Goal: Task Accomplishment & Management: Manage account settings

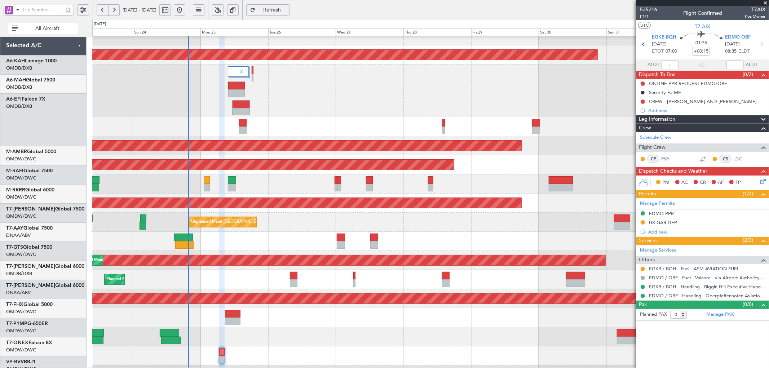
scroll to position [29, 0]
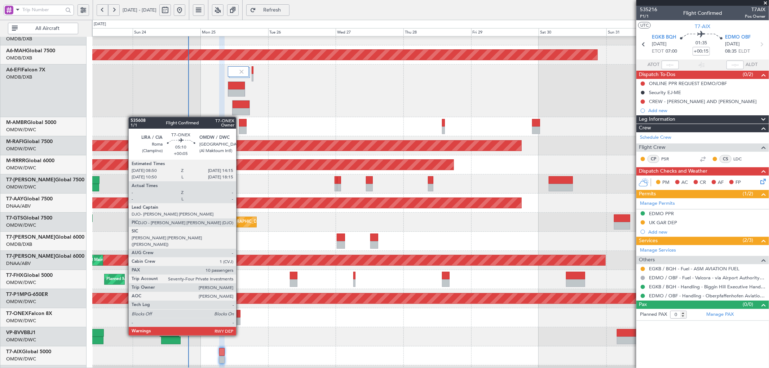
click at [235, 315] on div at bounding box center [232, 314] width 15 height 8
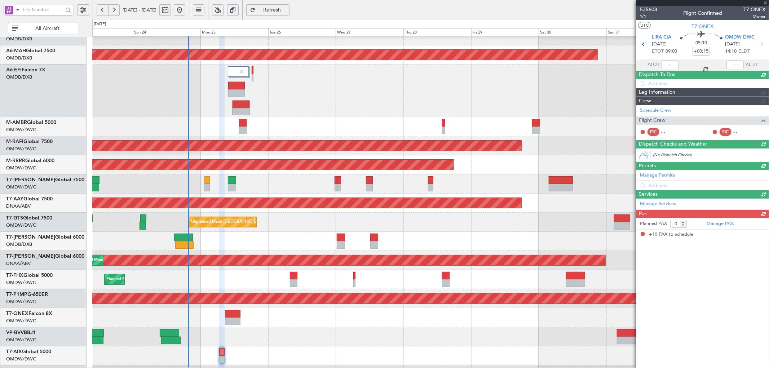
type input "+00:05"
type input "10"
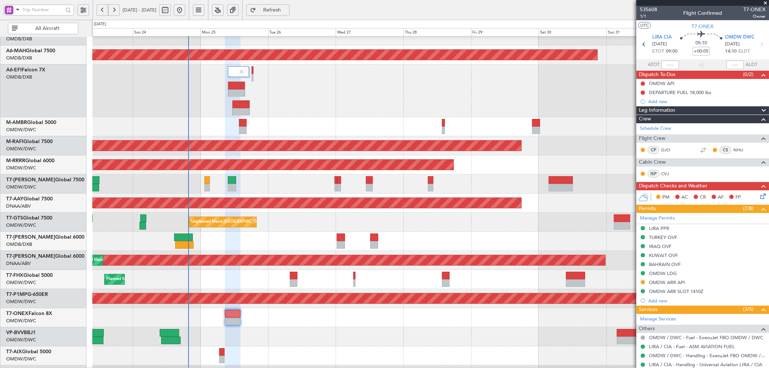
click at [287, 8] on span "Refresh" at bounding box center [272, 10] width 30 height 5
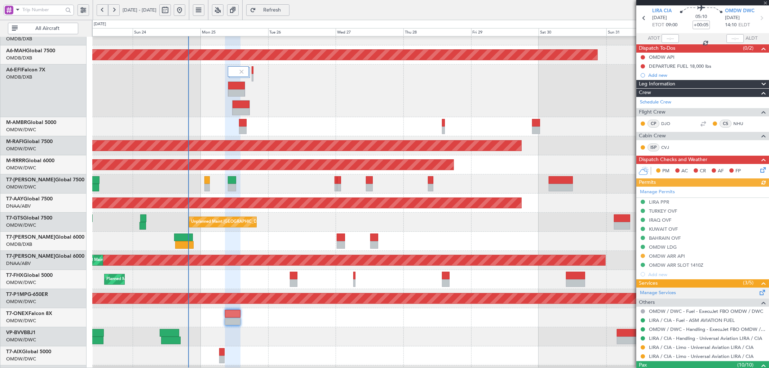
scroll to position [27, 0]
click at [643, 256] on div "Manage Permits LIRA PPR TURKEY OVF IRAQ OVF KUWAIT OVF BAHRAIN OVF OMDW LDG OMD…" at bounding box center [702, 232] width 133 height 92
click at [642, 254] on button at bounding box center [642, 255] width 4 height 4
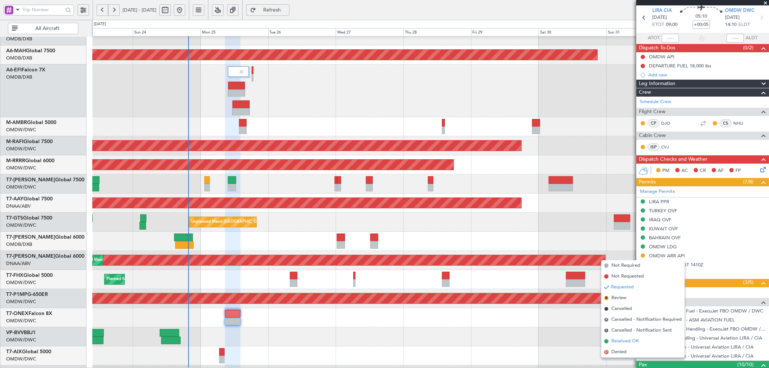
click at [617, 341] on span "Received OK" at bounding box center [624, 341] width 27 height 7
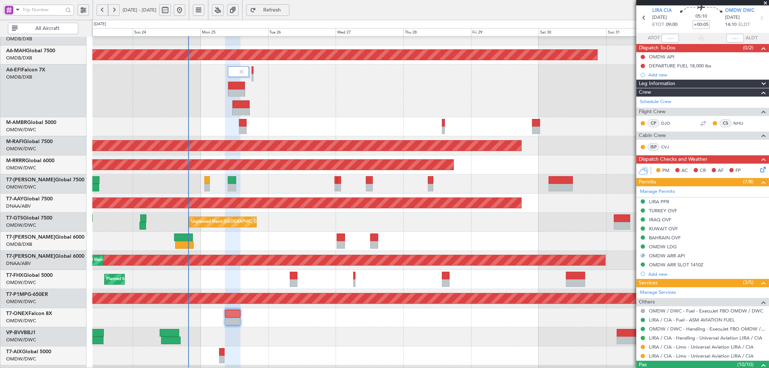
click at [517, 351] on div at bounding box center [430, 355] width 676 height 19
click at [611, 350] on div at bounding box center [430, 355] width 676 height 19
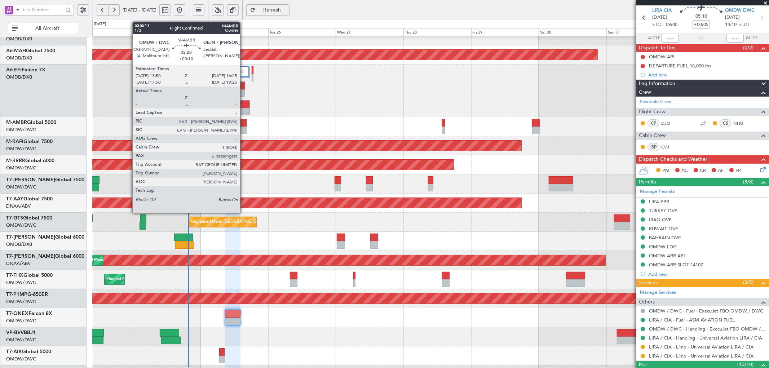
click at [244, 125] on div at bounding box center [243, 123] width 8 height 8
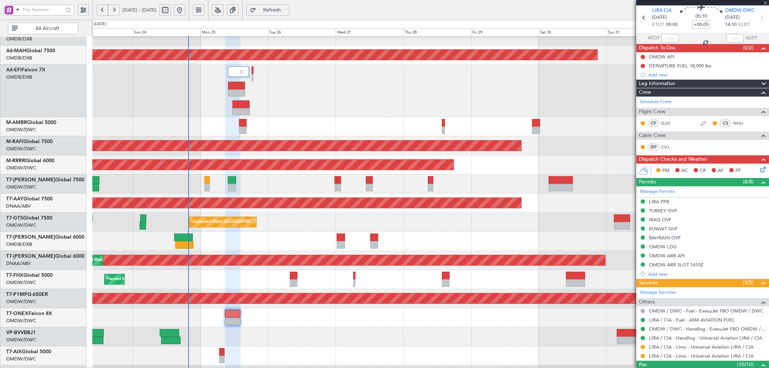
type input "+00:10"
type input "6"
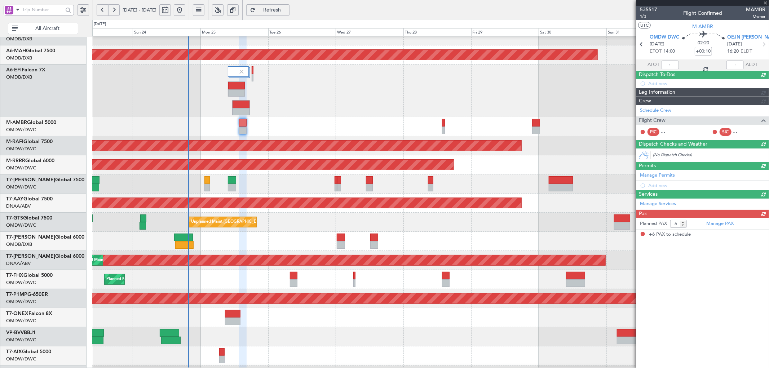
scroll to position [0, 0]
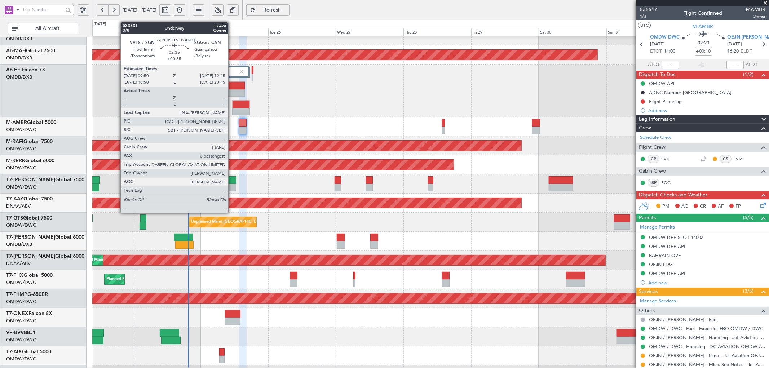
click at [232, 182] on div at bounding box center [232, 180] width 8 height 8
click at [232, 181] on div at bounding box center [232, 180] width 8 height 8
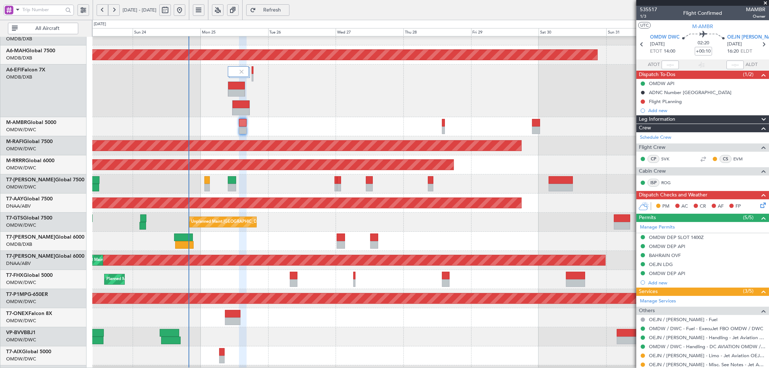
click at [287, 9] on span "Refresh" at bounding box center [272, 10] width 30 height 5
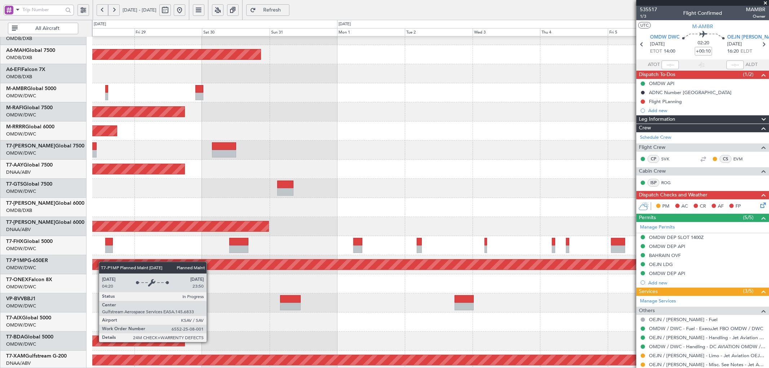
scroll to position [31, 0]
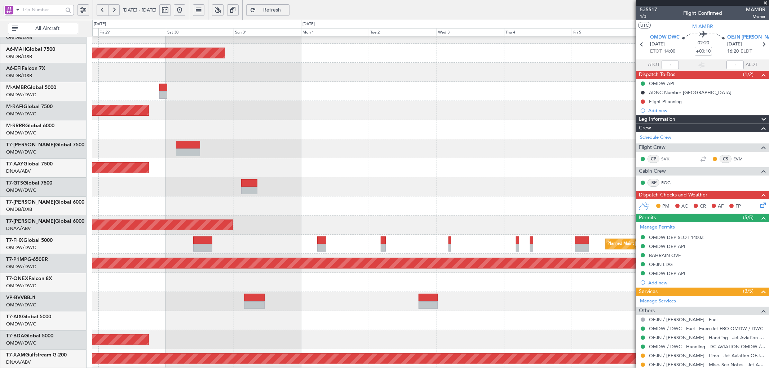
click at [67, 261] on div "Planned Maint [GEOGRAPHIC_DATA] ([GEOGRAPHIC_DATA] Intl) Planned Maint [GEOGRAP…" at bounding box center [384, 194] width 769 height 348
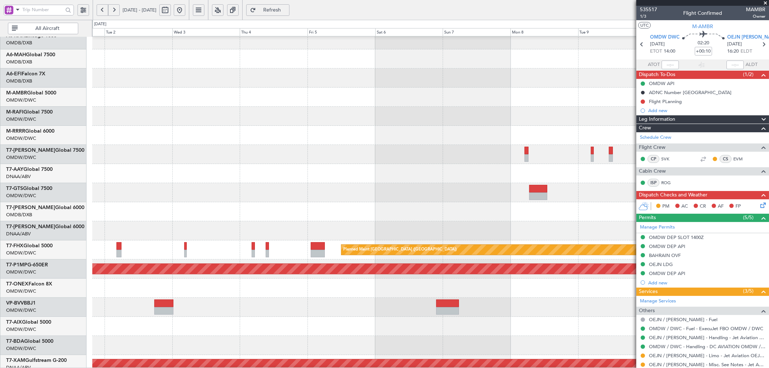
scroll to position [27, 0]
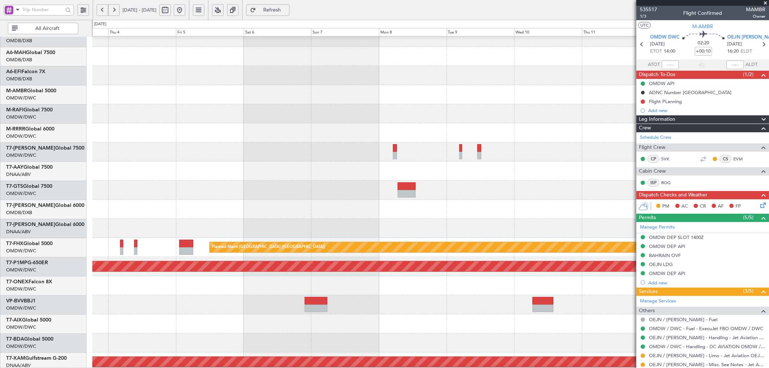
click at [95, 152] on div at bounding box center [430, 151] width 676 height 19
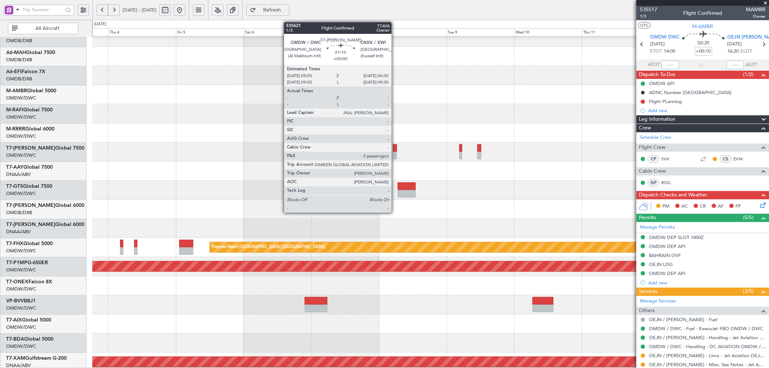
click at [395, 146] on div at bounding box center [395, 148] width 4 height 8
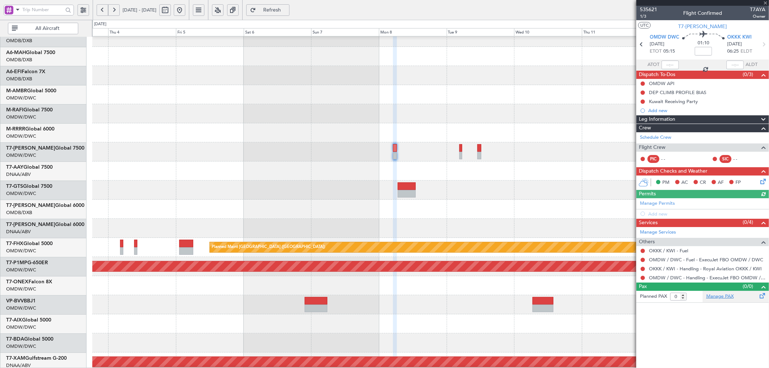
click at [717, 296] on link "Manage PAX" at bounding box center [719, 296] width 27 height 7
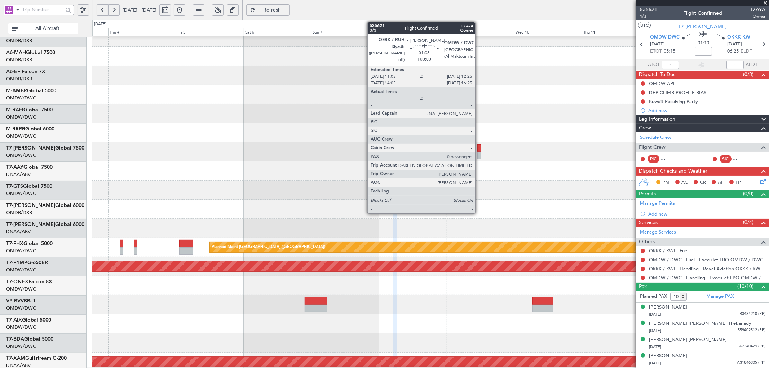
click at [479, 149] on div at bounding box center [479, 148] width 4 height 8
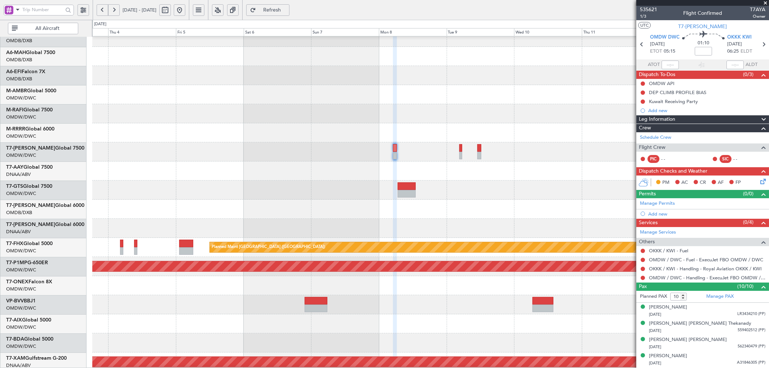
click at [287, 12] on span "Refresh" at bounding box center [272, 10] width 30 height 5
type input "11"
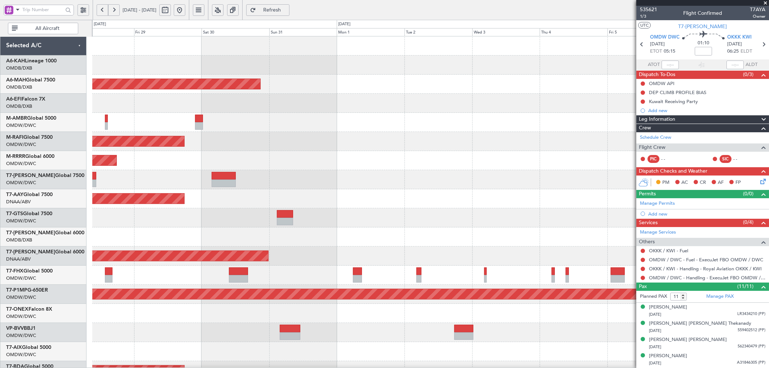
click at [638, 185] on fb-app "[DATE] - [DATE] Refresh Quick Links All Aircraft Planned Maint [GEOGRAPHIC_DATA…" at bounding box center [384, 188] width 769 height 359
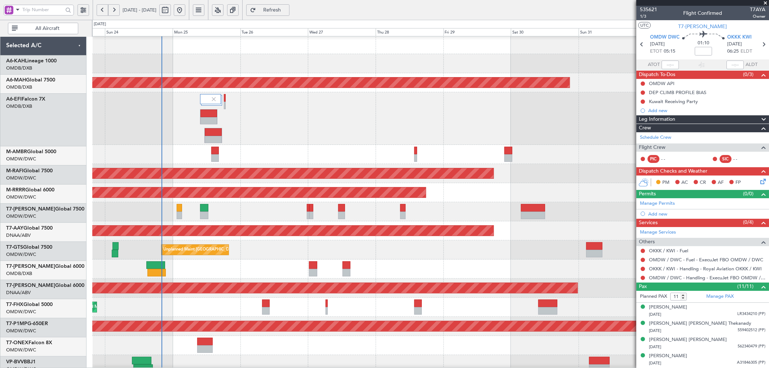
scroll to position [2, 0]
click at [462, 138] on div "Planned Maint Dubai (Al Maktoum Intl) Planned Maint [GEOGRAPHIC_DATA] ([GEOGRAP…" at bounding box center [430, 262] width 676 height 454
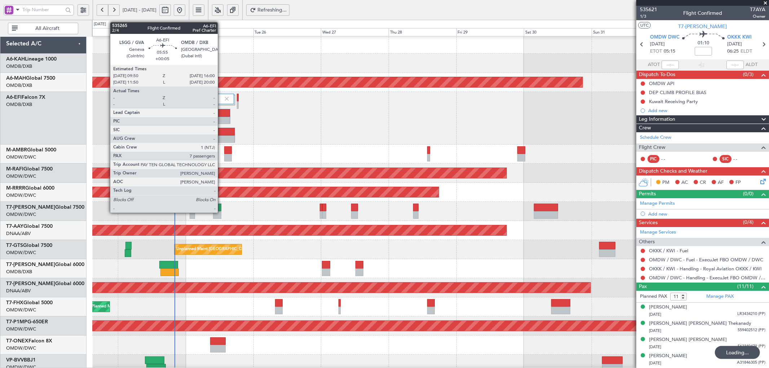
click at [221, 117] on div at bounding box center [221, 121] width 17 height 8
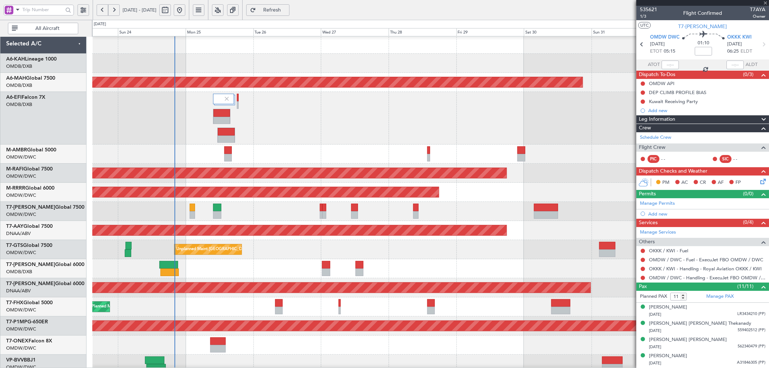
type input "+00:05"
type input "7"
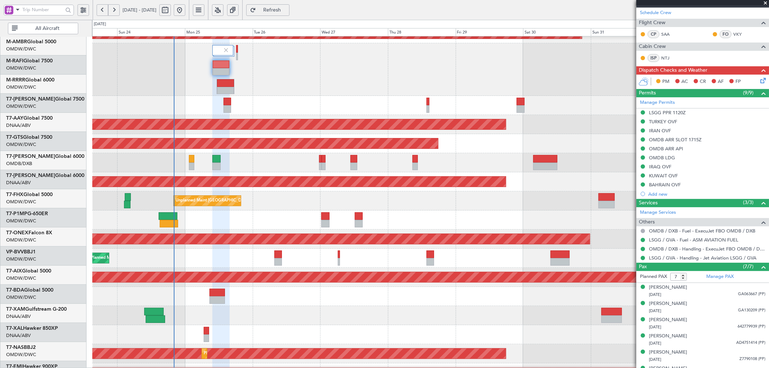
scroll to position [121, 0]
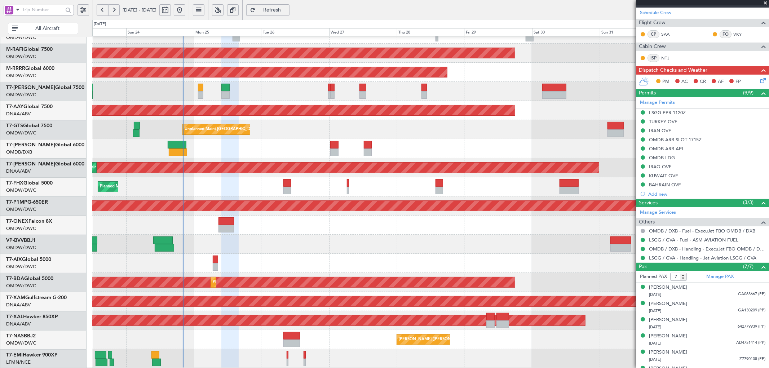
click at [198, 150] on div "Planned Maint Dubai (Al Maktoum Intl) Planned Maint [GEOGRAPHIC_DATA] (Al Makto…" at bounding box center [430, 142] width 676 height 454
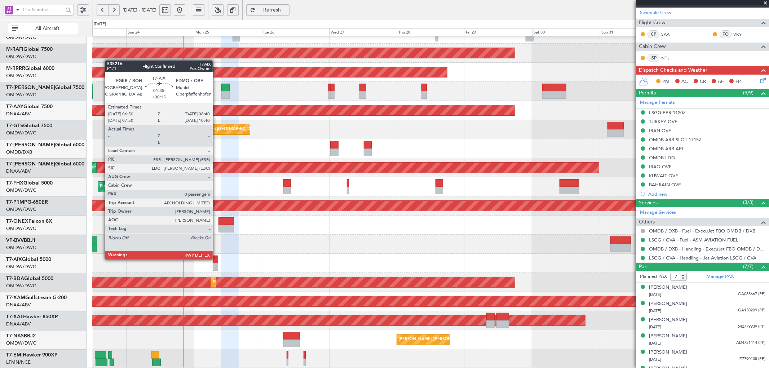
click at [215, 258] on div at bounding box center [215, 260] width 5 height 8
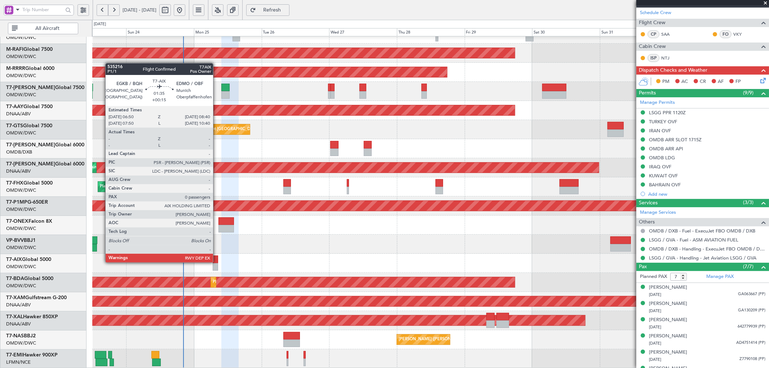
click at [216, 262] on div at bounding box center [215, 260] width 5 height 8
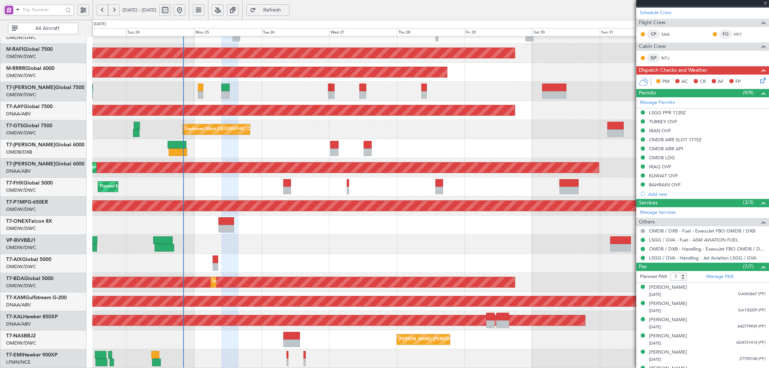
type input "+00:15"
type input "0"
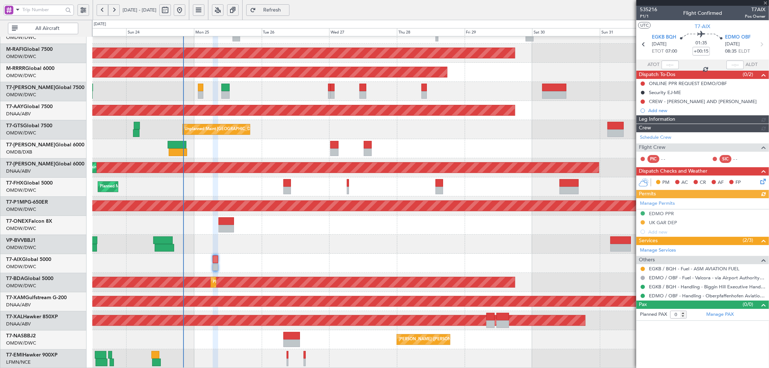
type input "[PERSON_NAME] (ANI)"
type input "7069"
click at [642, 223] on div "Manage Permits EDMO PPR UK GAR DEP Add new" at bounding box center [702, 217] width 133 height 38
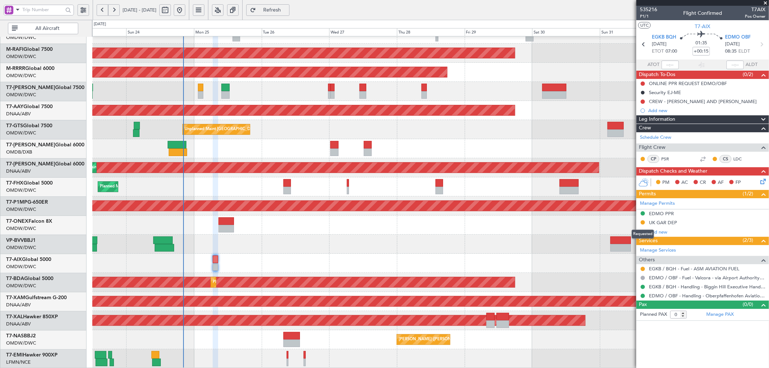
click at [642, 223] on button at bounding box center [642, 222] width 4 height 4
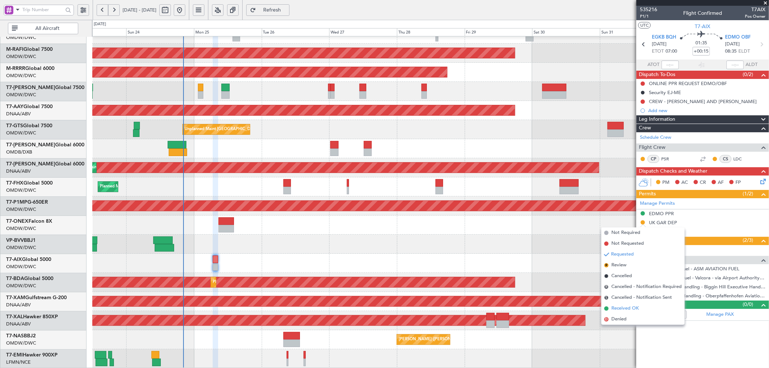
drag, startPoint x: 625, startPoint y: 309, endPoint x: 621, endPoint y: 309, distance: 4.3
click at [625, 309] on span "Received OK" at bounding box center [624, 308] width 27 height 7
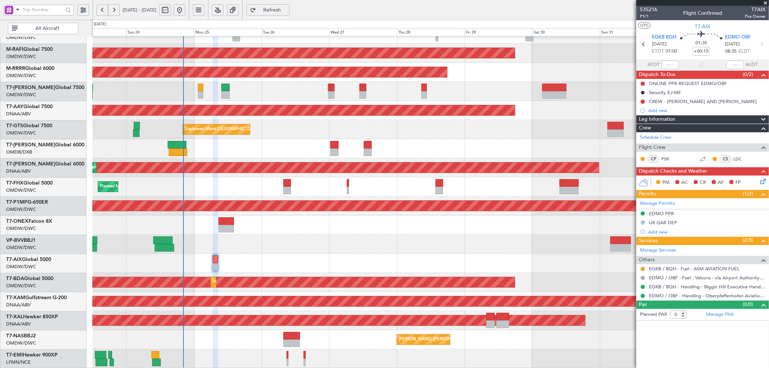
click at [467, 267] on div at bounding box center [430, 263] width 676 height 19
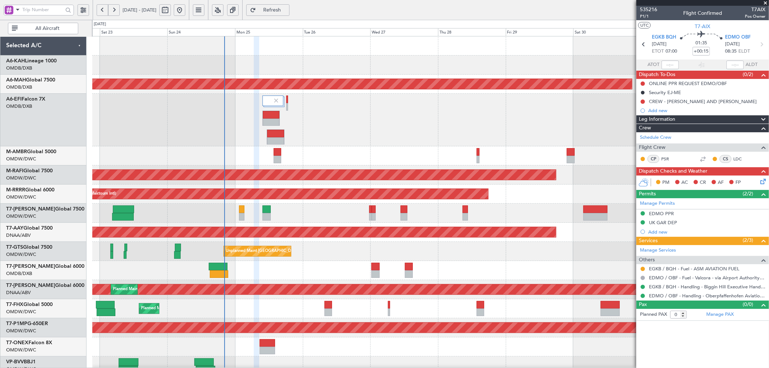
click at [248, 298] on div "Planned Maint Dubai (Al Maktoum Intl) Planned Maint [GEOGRAPHIC_DATA] ([GEOGRAP…" at bounding box center [430, 263] width 676 height 454
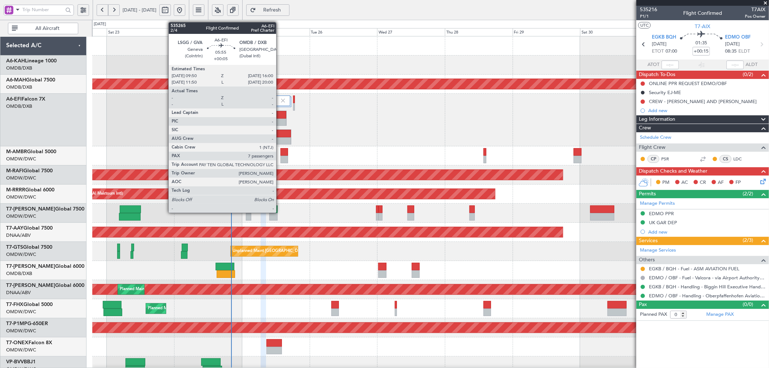
click at [280, 114] on div at bounding box center [278, 115] width 17 height 8
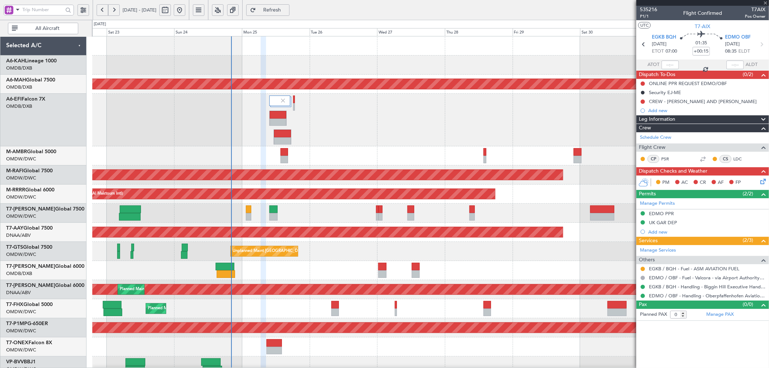
type input "+00:05"
type input "7"
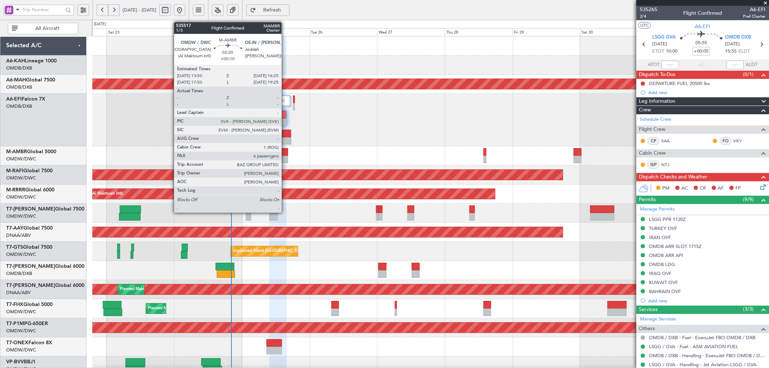
click at [285, 152] on div at bounding box center [284, 152] width 8 height 8
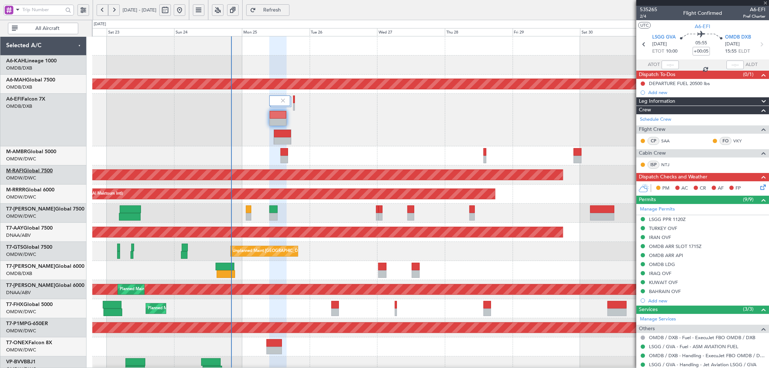
type input "+00:10"
type input "6"
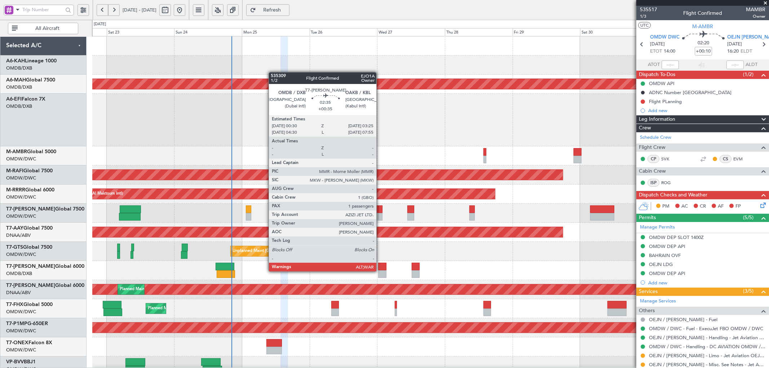
click at [380, 271] on div at bounding box center [382, 274] width 8 height 8
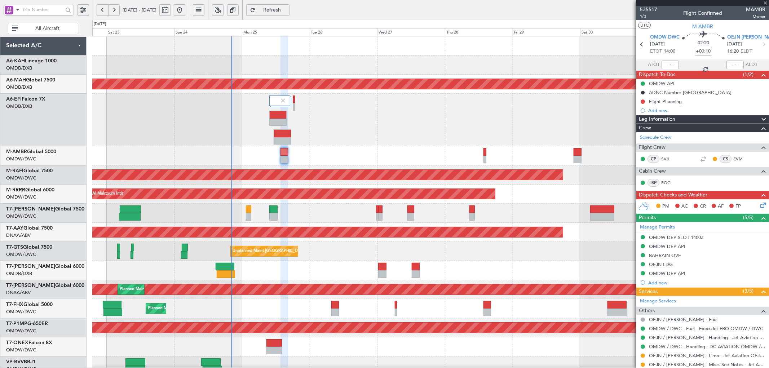
type input "+00:35"
type input "1"
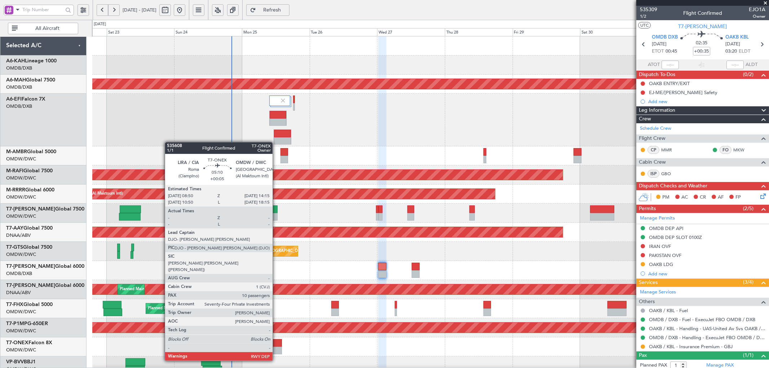
click at [276, 341] on div at bounding box center [273, 343] width 15 height 8
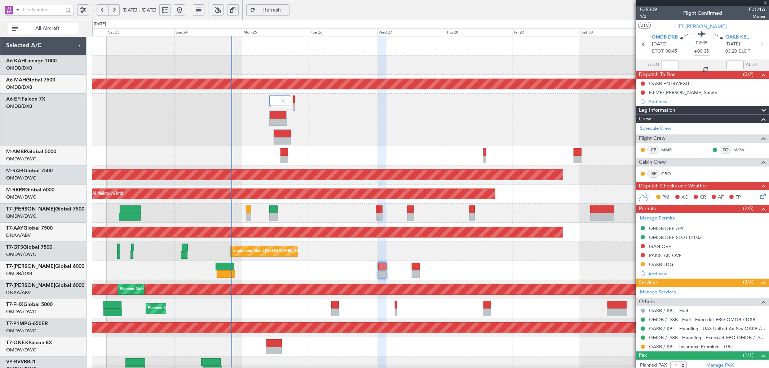
type input "+00:05"
type input "10"
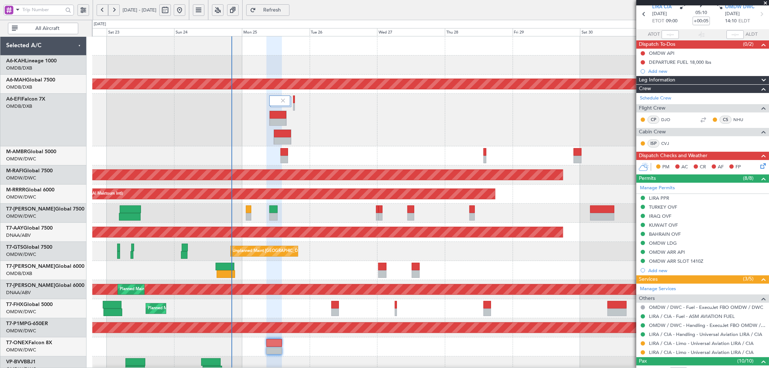
scroll to position [80, 0]
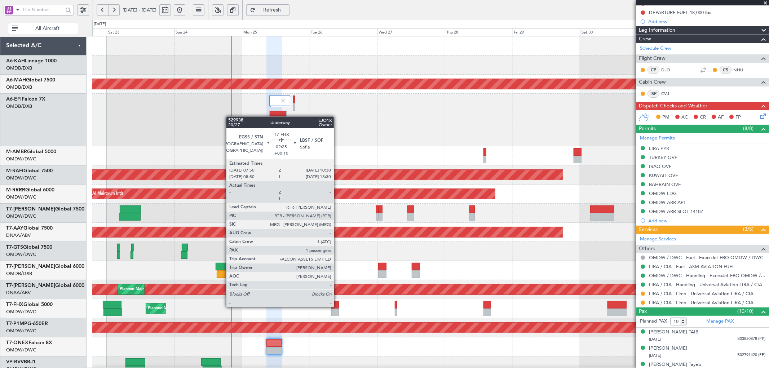
click at [337, 306] on div at bounding box center [335, 305] width 8 height 8
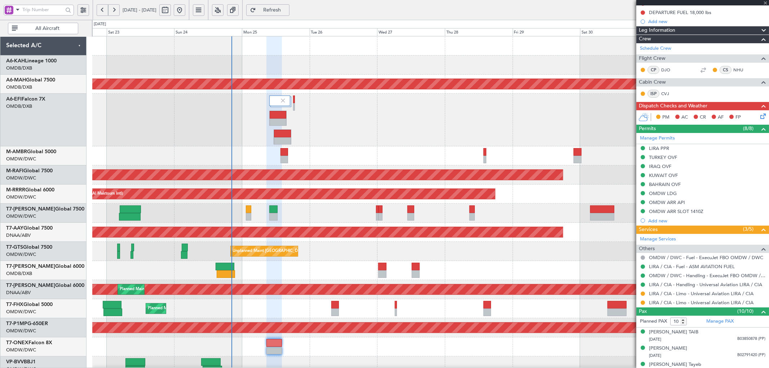
type input "+00:10"
type input "1"
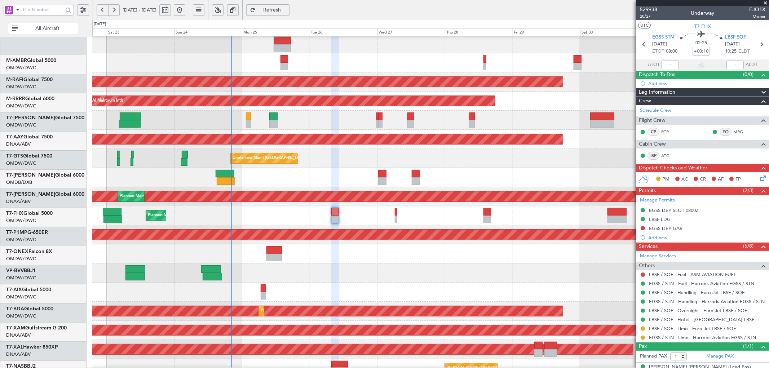
scroll to position [93, 0]
click at [242, 257] on div at bounding box center [430, 253] width 676 height 19
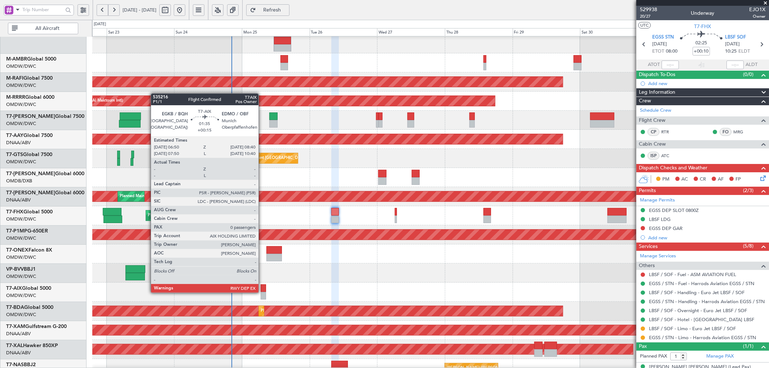
click at [262, 292] on div at bounding box center [263, 296] width 5 height 8
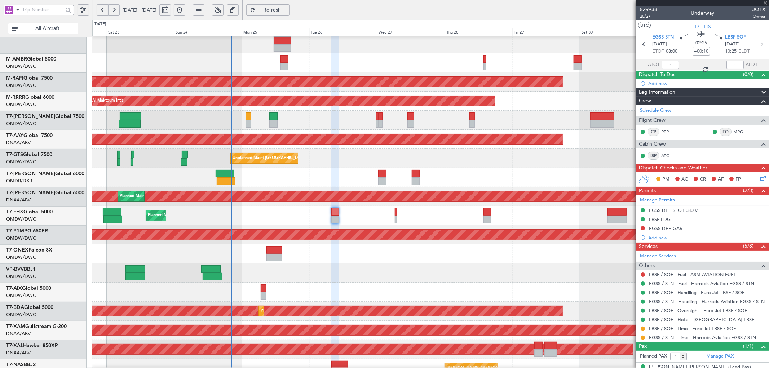
type input "+00:15"
type input "0"
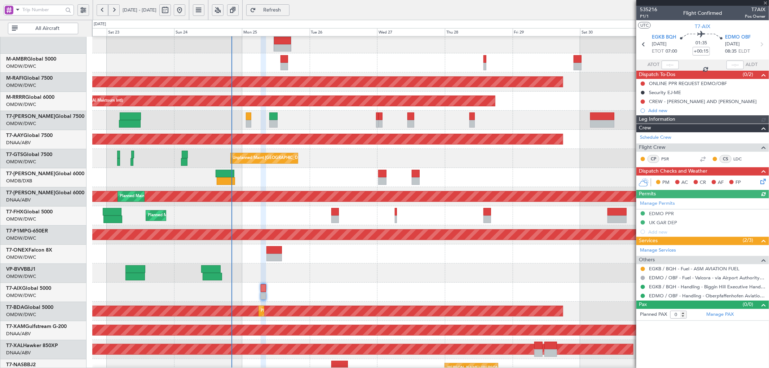
type input "[PERSON_NAME] (ANI)"
type input "7069"
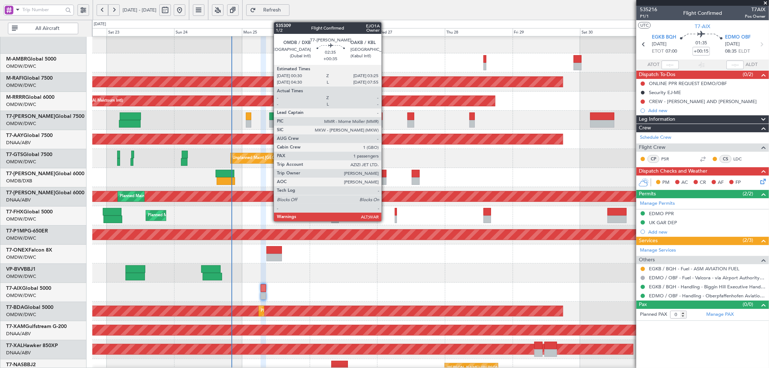
click at [385, 178] on div at bounding box center [382, 181] width 8 height 8
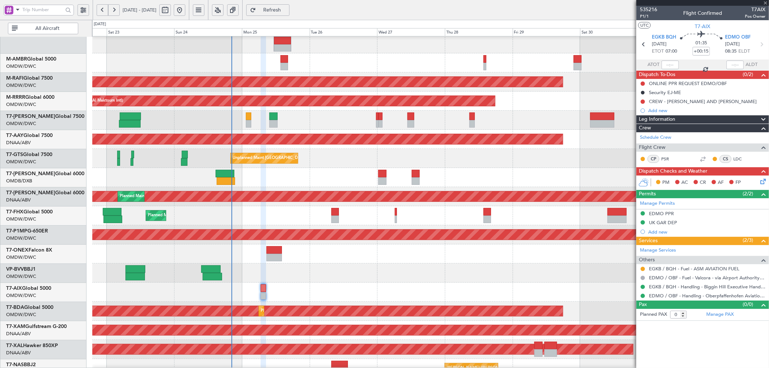
type input "+00:35"
type input "1"
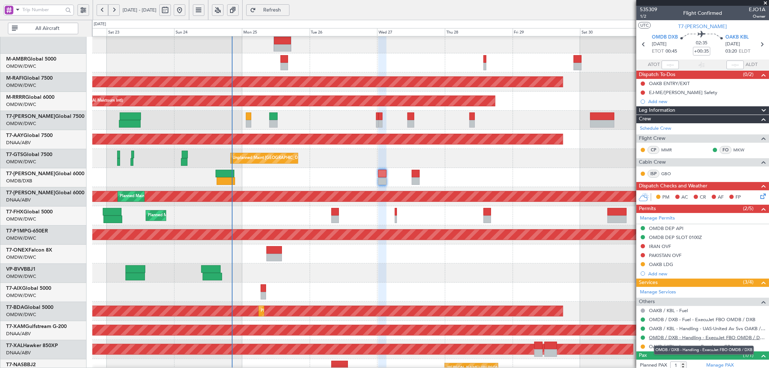
click at [693, 340] on link "OMDB / DXB - Handling - ExecuJet FBO OMDB / DXB" at bounding box center [707, 337] width 116 height 6
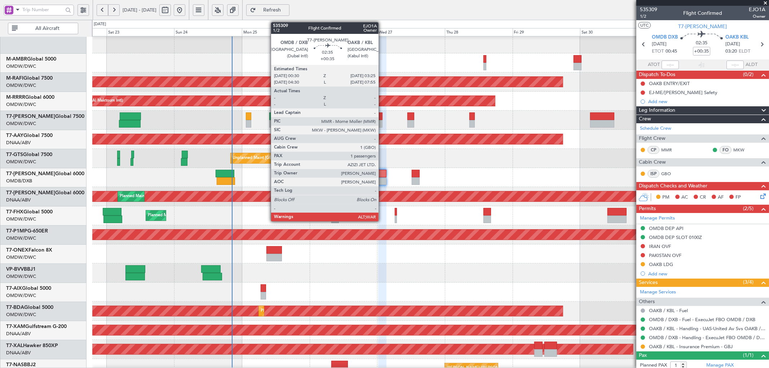
click at [382, 178] on div at bounding box center [382, 181] width 8 height 8
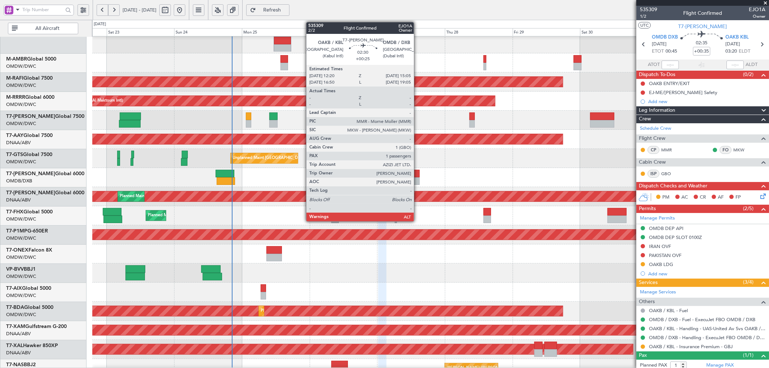
click at [417, 176] on div at bounding box center [416, 174] width 8 height 8
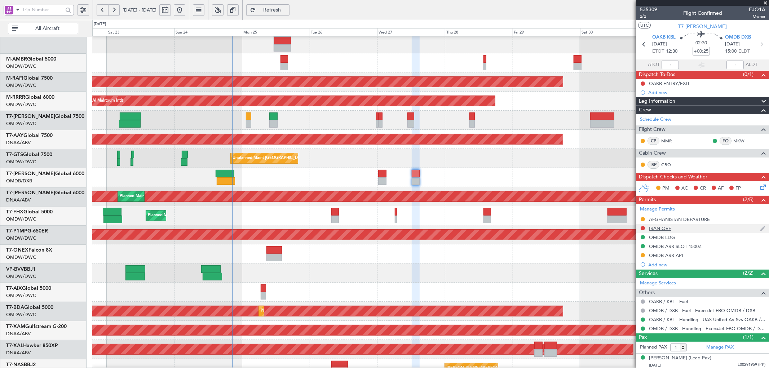
click at [640, 229] on div at bounding box center [643, 228] width 6 height 6
click at [643, 229] on button at bounding box center [642, 228] width 4 height 4
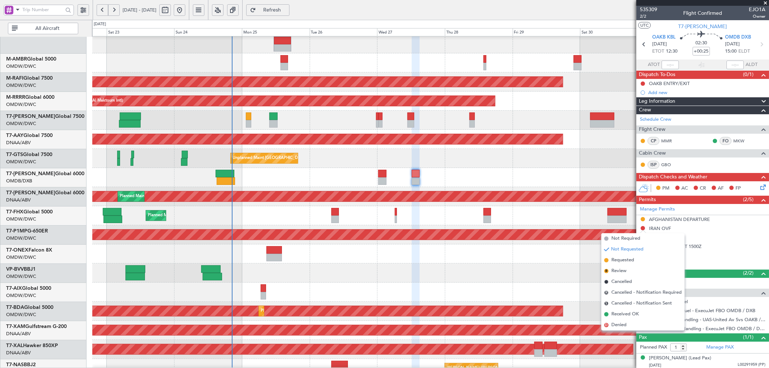
drag, startPoint x: 628, startPoint y: 258, endPoint x: 618, endPoint y: 257, distance: 9.5
click at [626, 257] on span "Requested" at bounding box center [622, 260] width 23 height 7
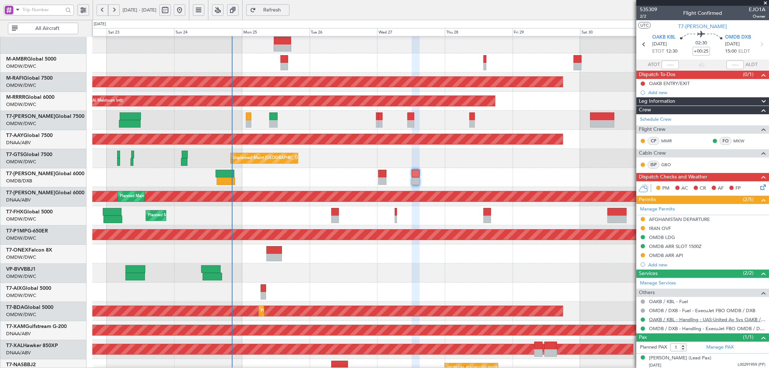
click at [661, 318] on link "OAKB / KBL - Handling - UAS-United Av Svs OAKB / KBL" at bounding box center [707, 319] width 116 height 6
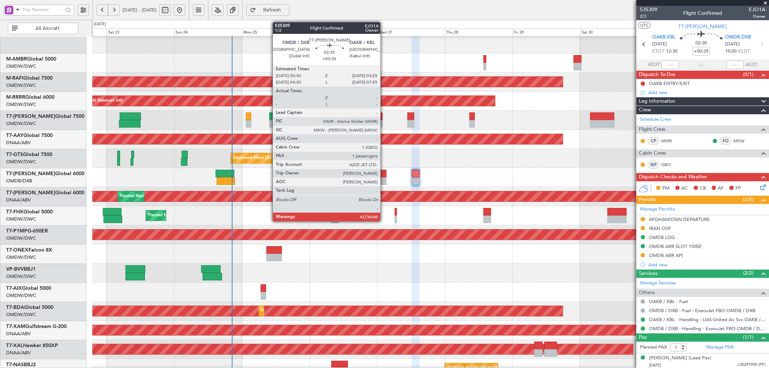
click at [384, 181] on div at bounding box center [382, 181] width 8 height 8
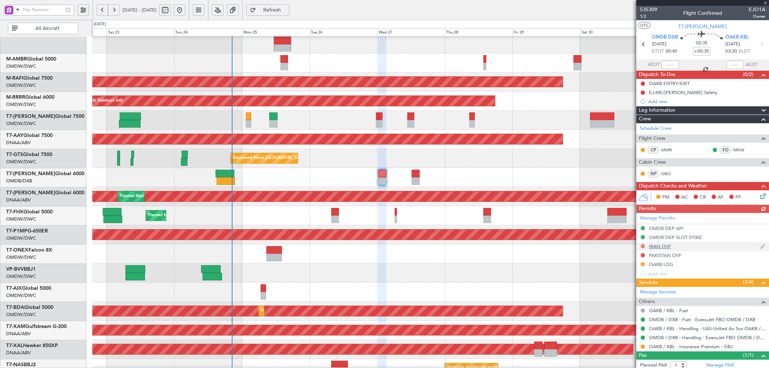
click at [642, 245] on div "Manage Permits OMDB DEP API OMDB DEP SLOT 0100Z [GEOGRAPHIC_DATA] OVF PAKISTAN …" at bounding box center [702, 245] width 133 height 65
click at [642, 245] on button at bounding box center [642, 246] width 4 height 4
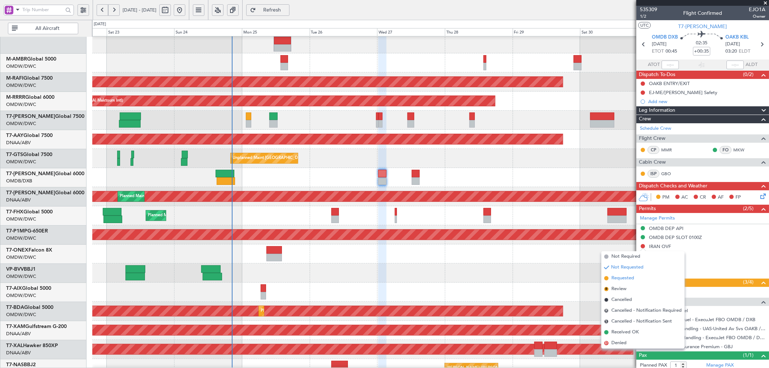
click at [614, 279] on span "Requested" at bounding box center [622, 278] width 23 height 7
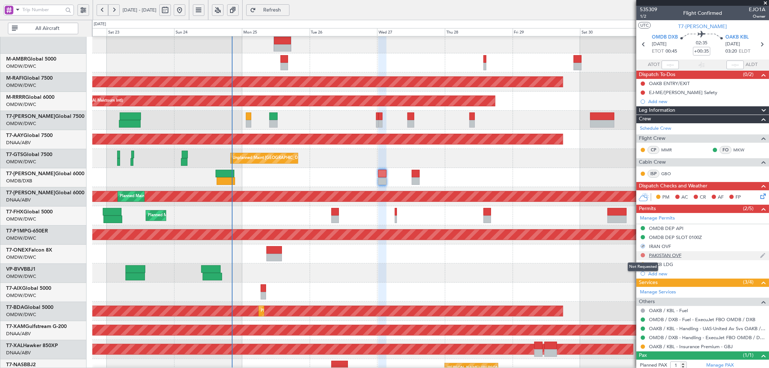
click at [642, 255] on button at bounding box center [642, 255] width 4 height 4
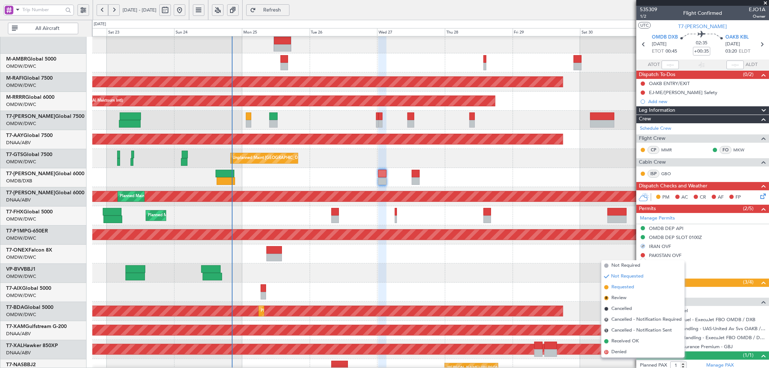
click at [611, 287] on span "Requested" at bounding box center [622, 287] width 23 height 7
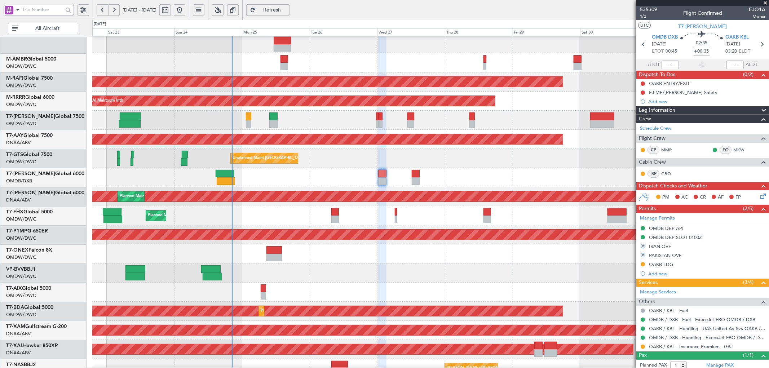
click at [462, 286] on div at bounding box center [430, 292] width 676 height 19
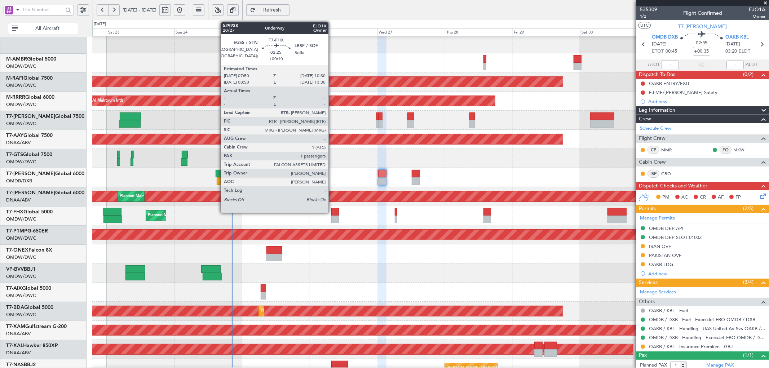
click at [332, 211] on div at bounding box center [335, 212] width 8 height 8
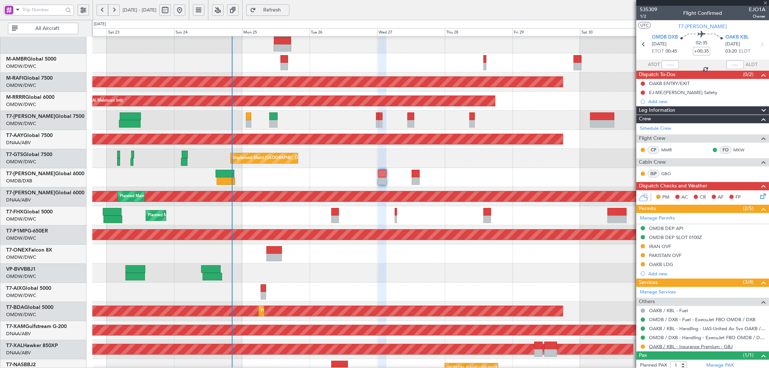
type input "+00:10"
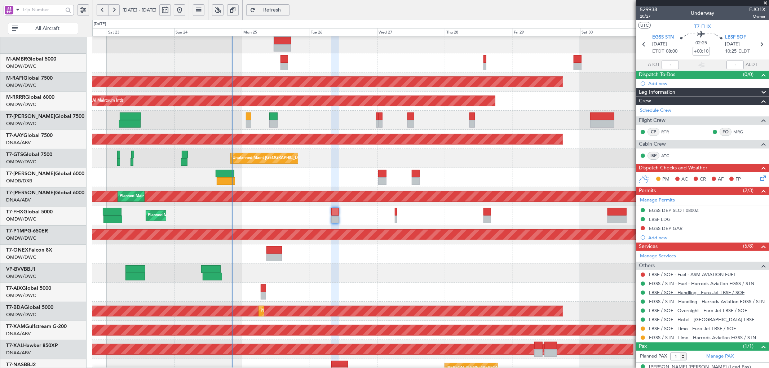
click at [695, 295] on link "LBSF / SOF - Handling - Euro Jet LBSF / SOF" at bounding box center [697, 292] width 96 height 6
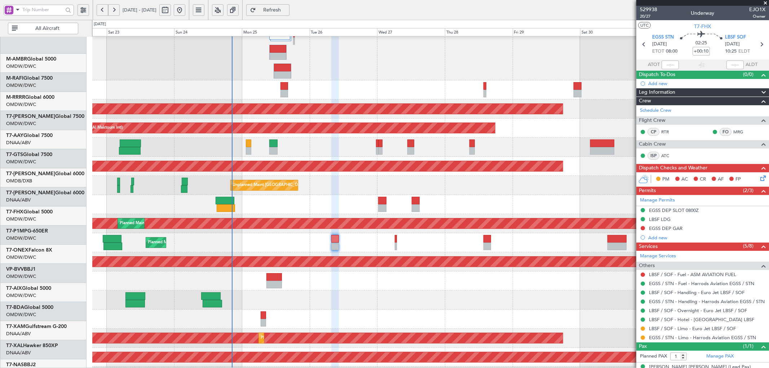
scroll to position [66, 0]
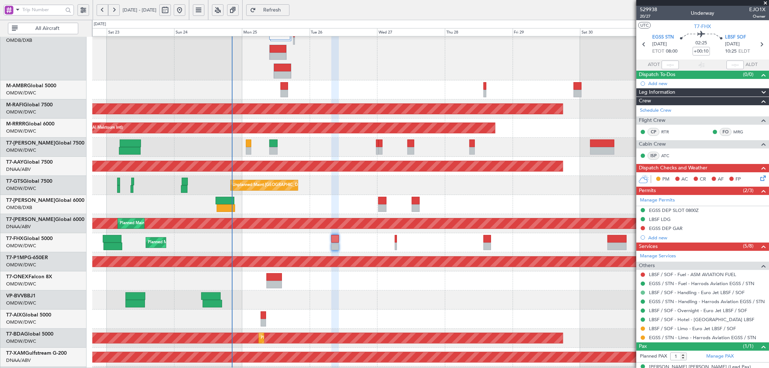
click at [643, 292] on button at bounding box center [642, 293] width 4 height 4
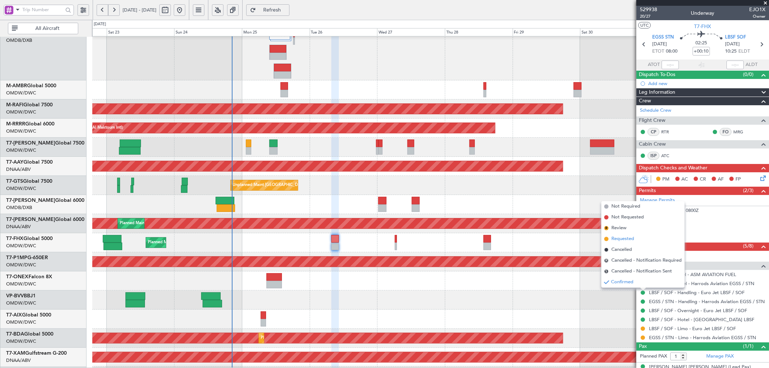
click at [615, 237] on span "Requested" at bounding box center [622, 238] width 23 height 7
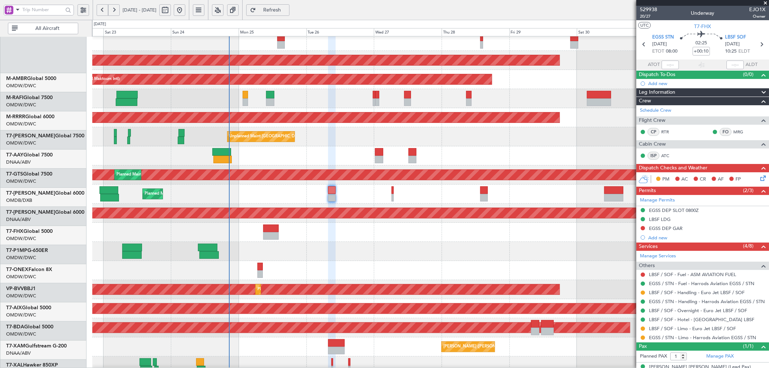
scroll to position [121, 0]
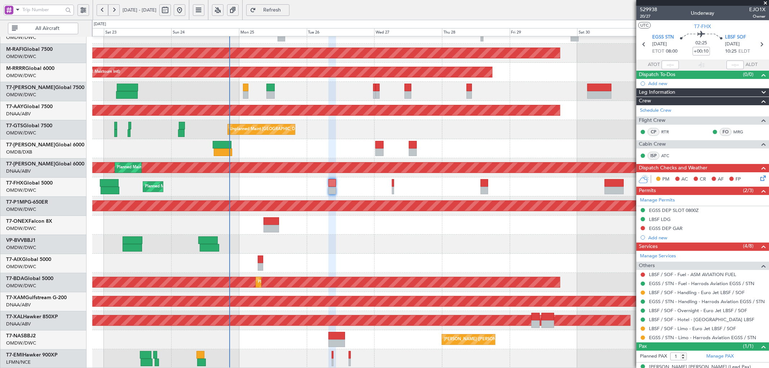
click at [289, 5] on button "Refresh" at bounding box center [267, 10] width 43 height 12
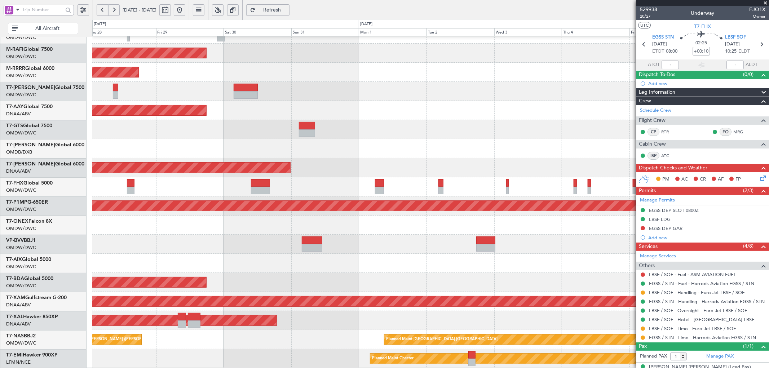
scroll to position [88, 0]
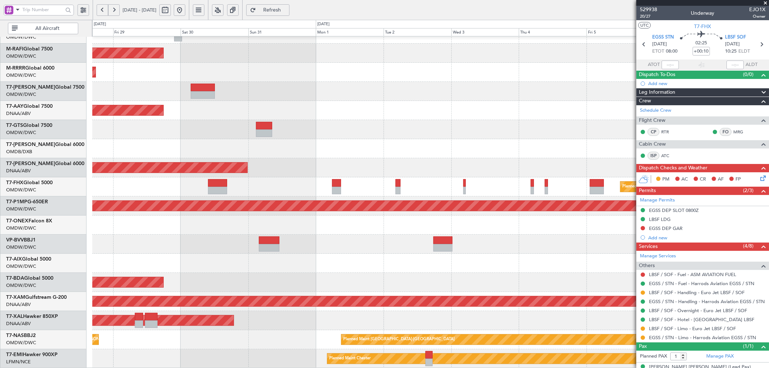
click at [39, 210] on div "Planned Maint Dubai (Al Maktoum Intl) Planned Maint [GEOGRAPHIC_DATA] (Al Makto…" at bounding box center [384, 194] width 769 height 348
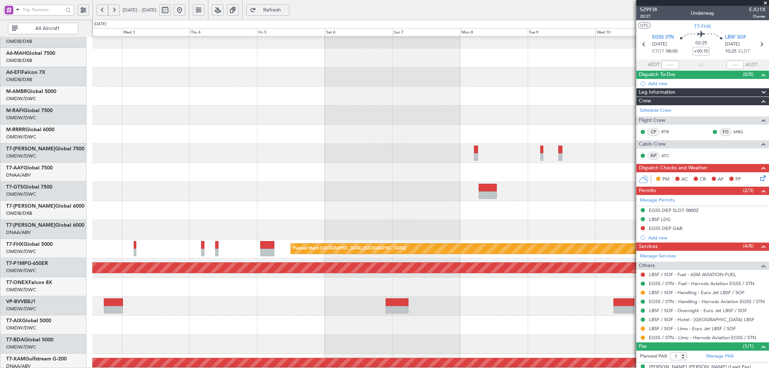
scroll to position [26, 0]
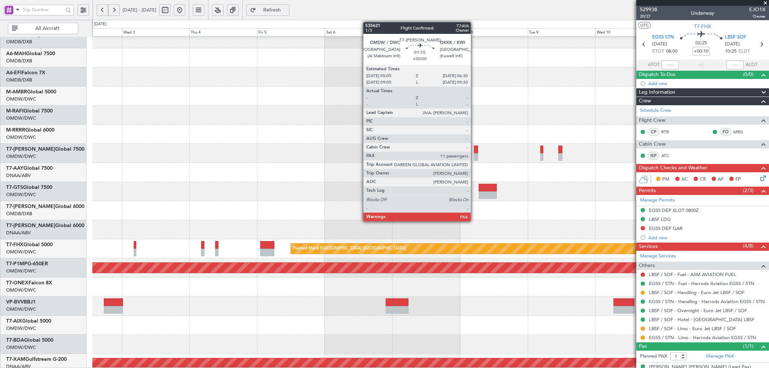
click at [474, 151] on div at bounding box center [476, 150] width 4 height 8
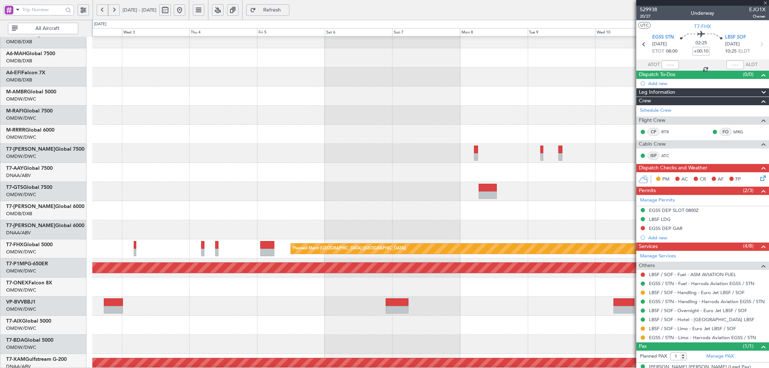
type input "11"
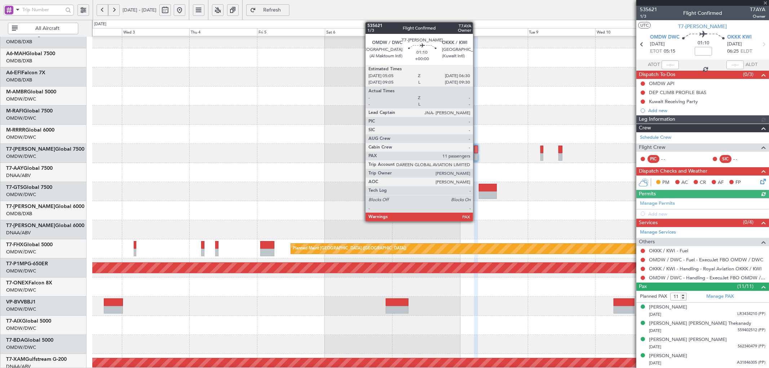
click at [476, 150] on div at bounding box center [476, 150] width 4 height 8
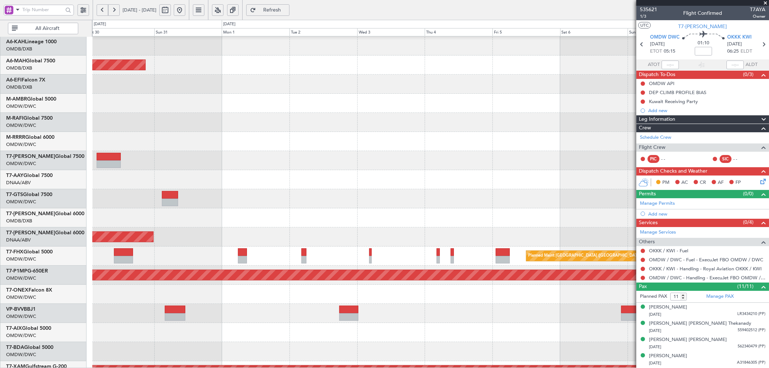
scroll to position [20, 0]
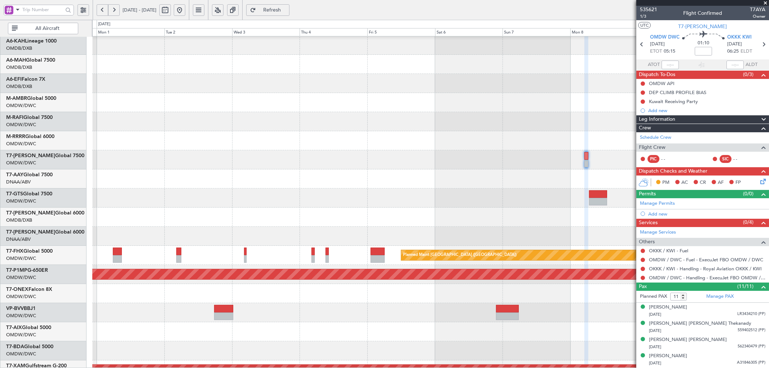
click at [297, 165] on div at bounding box center [430, 159] width 676 height 19
click at [703, 53] on input at bounding box center [703, 51] width 17 height 9
click at [424, 182] on div "Unplanned Maint [GEOGRAPHIC_DATA] (Al Maktoum Intl)" at bounding box center [430, 178] width 676 height 19
type input "+00:10"
click at [660, 205] on link "Manage Permits" at bounding box center [657, 203] width 35 height 7
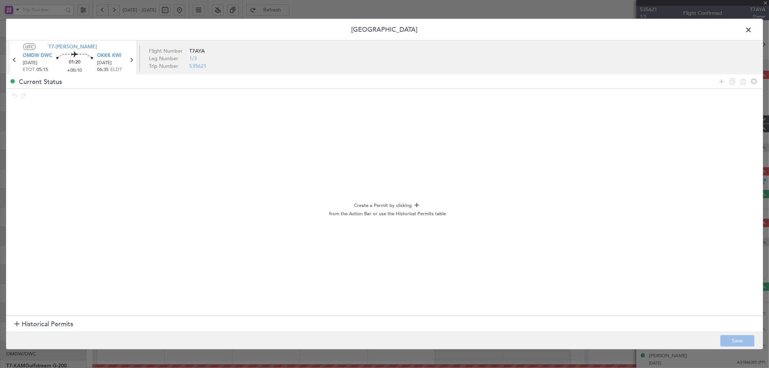
click at [39, 322] on span "Historical Permits" at bounding box center [48, 325] width 52 height 10
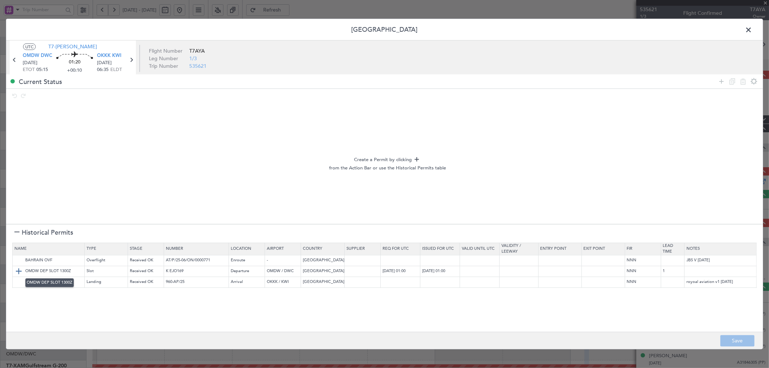
click at [18, 269] on img at bounding box center [18, 271] width 9 height 9
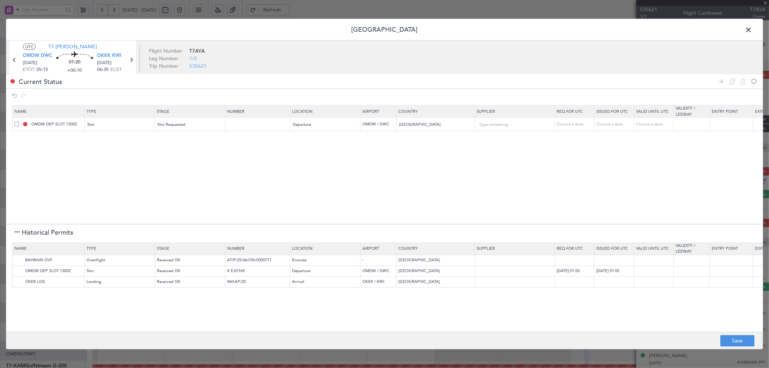
drag, startPoint x: 722, startPoint y: 83, endPoint x: 243, endPoint y: 145, distance: 482.6
click at [720, 83] on icon at bounding box center [721, 81] width 9 height 9
click at [119, 139] on div "Type" at bounding box center [118, 138] width 60 height 11
drag, startPoint x: 97, startPoint y: 175, endPoint x: 166, endPoint y: 155, distance: 71.9
click at [96, 175] on span "API" at bounding box center [120, 174] width 64 height 11
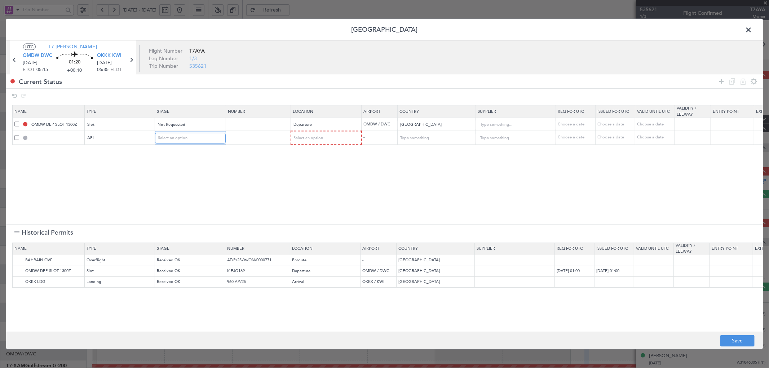
drag, startPoint x: 181, startPoint y: 141, endPoint x: 181, endPoint y: 152, distance: 10.8
click at [182, 144] on td "Select an option" at bounding box center [190, 138] width 71 height 14
click at [183, 138] on span "Select an option" at bounding box center [173, 137] width 30 height 5
click at [176, 161] on span "Not Requested" at bounding box center [190, 164] width 64 height 11
click at [302, 139] on span "Select an option" at bounding box center [308, 137] width 30 height 5
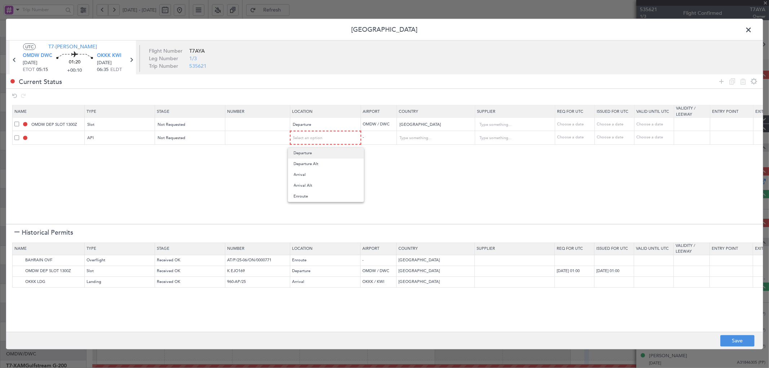
click at [308, 152] on span "Departure" at bounding box center [326, 153] width 64 height 11
click at [17, 260] on img at bounding box center [18, 260] width 9 height 9
click at [17, 284] on img at bounding box center [18, 282] width 9 height 9
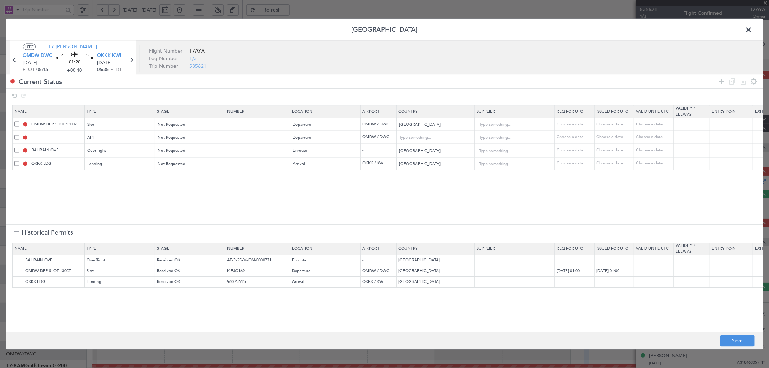
click at [18, 232] on div at bounding box center [16, 232] width 5 height 5
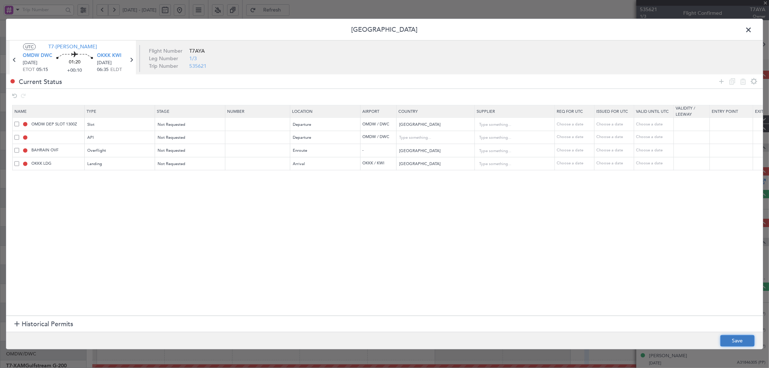
click at [736, 340] on button "Save" at bounding box center [737, 341] width 34 height 12
type input "OMDW DEP SLOT"
type input "NNN"
type input "1"
type input "OMDW DEP API"
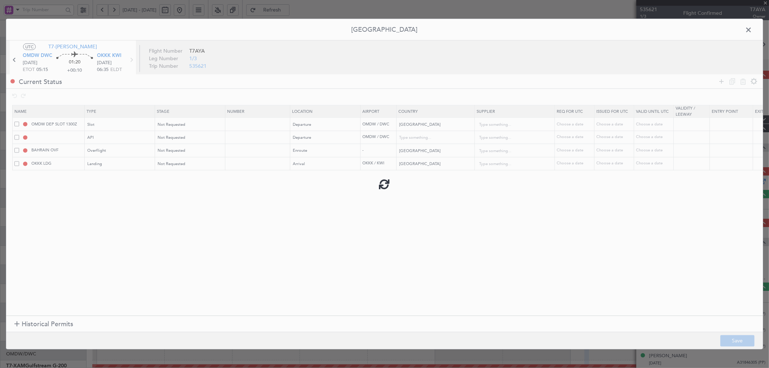
type input "[GEOGRAPHIC_DATA]"
type input "NNN"
type input "1"
type input "NNN"
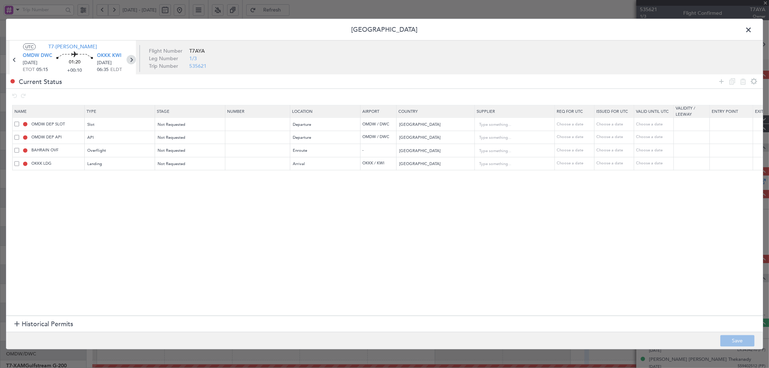
click at [133, 61] on icon at bounding box center [131, 59] width 9 height 9
type input "12"
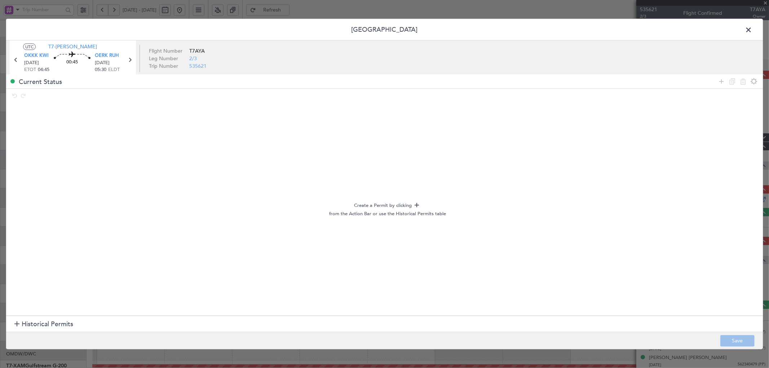
click at [25, 327] on span "Historical Permits" at bounding box center [48, 325] width 52 height 10
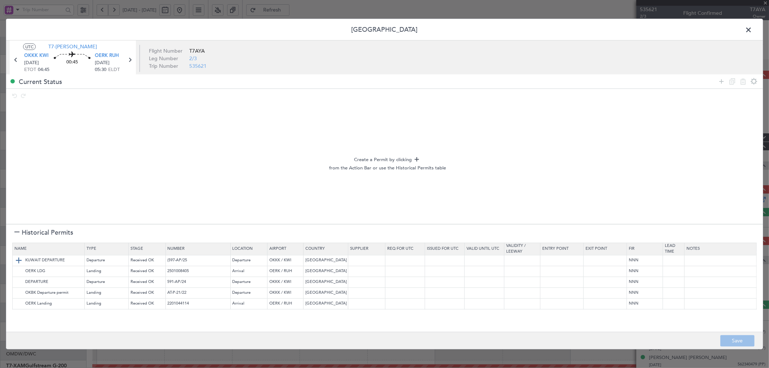
click at [19, 261] on img at bounding box center [18, 260] width 9 height 9
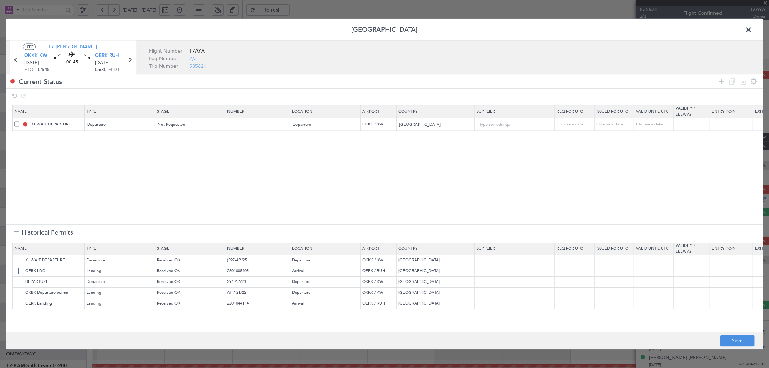
click at [18, 272] on img at bounding box center [18, 271] width 9 height 9
click at [742, 340] on button "Save" at bounding box center [737, 341] width 34 height 12
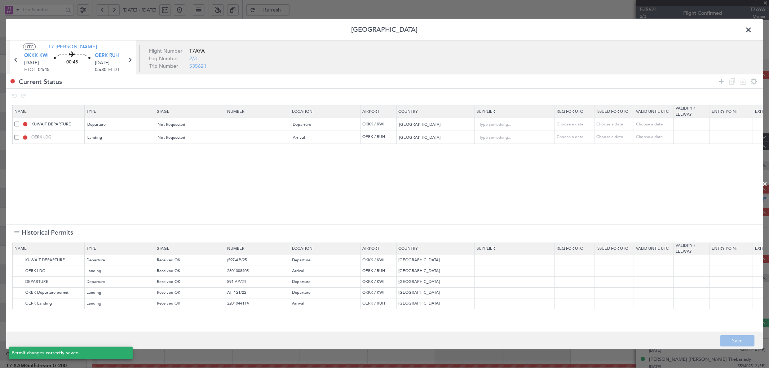
type input "NNN"
click at [130, 58] on icon at bounding box center [129, 59] width 9 height 9
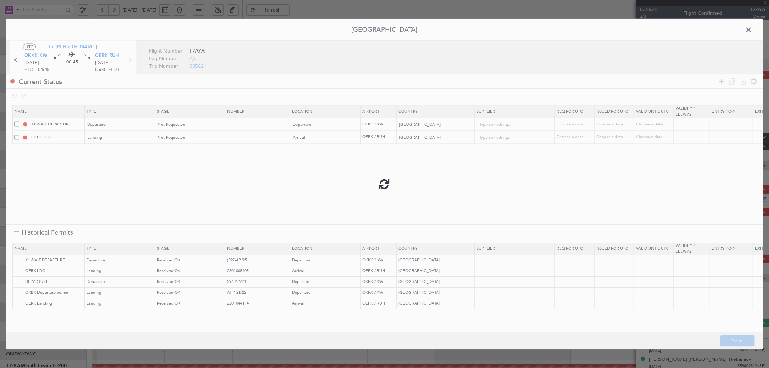
type input "11"
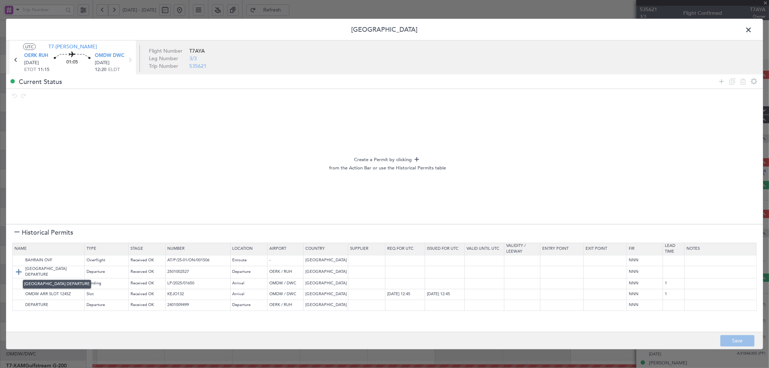
click at [16, 272] on img at bounding box center [18, 272] width 9 height 9
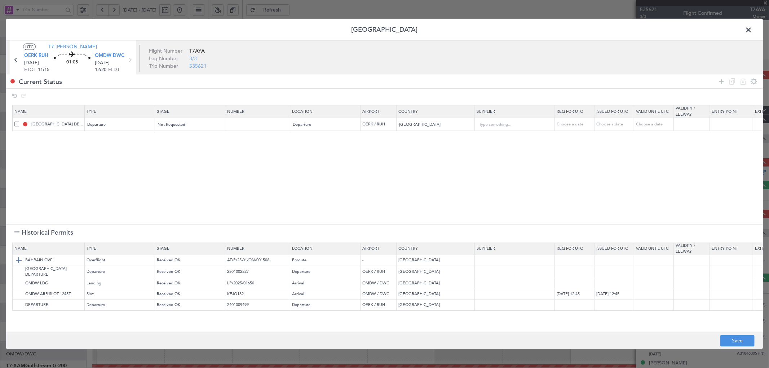
click at [17, 260] on img at bounding box center [18, 260] width 9 height 9
click at [17, 283] on img at bounding box center [18, 283] width 9 height 9
click at [19, 291] on img at bounding box center [18, 294] width 9 height 9
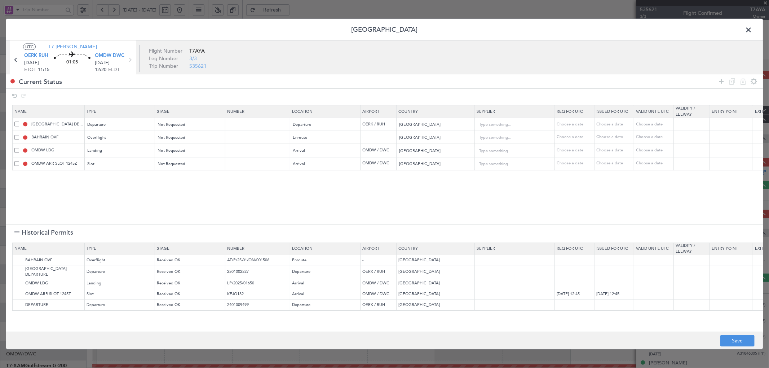
click at [15, 231] on div at bounding box center [16, 232] width 5 height 5
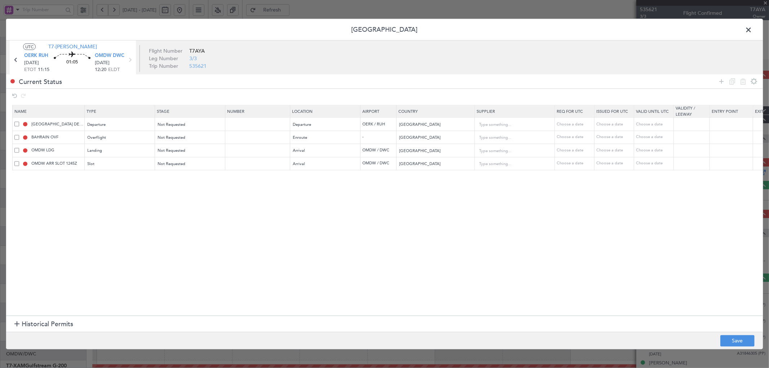
click at [718, 80] on icon at bounding box center [721, 81] width 9 height 9
click at [131, 175] on div "Type" at bounding box center [118, 177] width 60 height 11
click at [96, 215] on span "API" at bounding box center [120, 214] width 64 height 11
click at [211, 178] on div "Select an option" at bounding box center [188, 177] width 60 height 11
click at [178, 204] on span "Not Requested" at bounding box center [190, 203] width 64 height 11
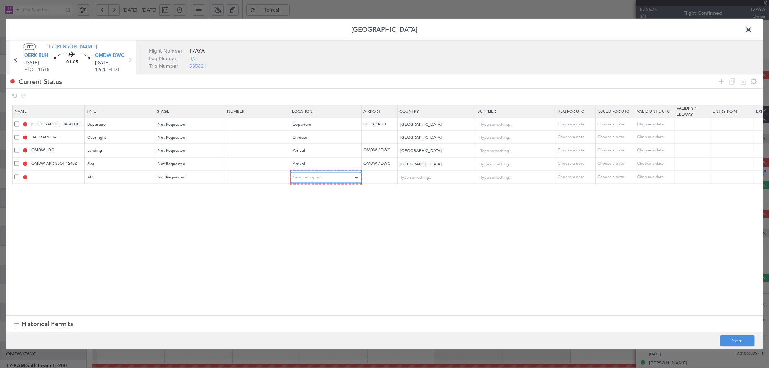
click at [315, 178] on span "Select an option" at bounding box center [308, 177] width 30 height 5
click at [303, 213] on span "Arrival" at bounding box center [326, 214] width 64 height 11
click at [733, 341] on button "Save" at bounding box center [737, 341] width 34 height 12
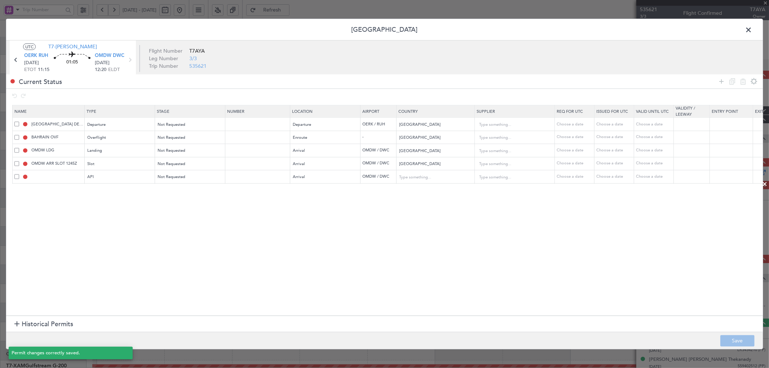
type input "NNN"
type input "1"
type input "OMDW ARR SLOT"
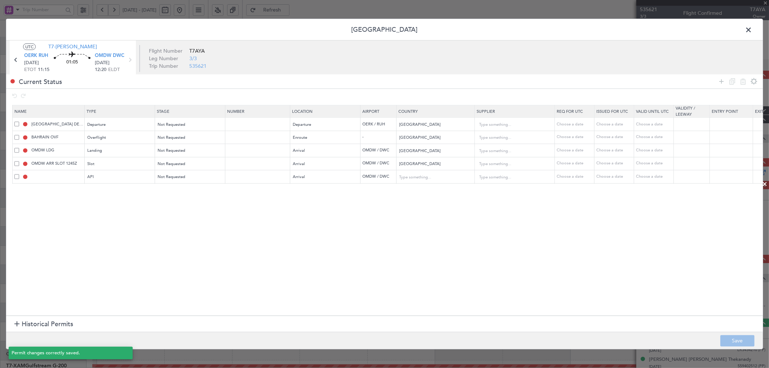
type input "NNN"
type input "1"
type input "OMDW ARR API"
type input "[GEOGRAPHIC_DATA]"
type input "NNN"
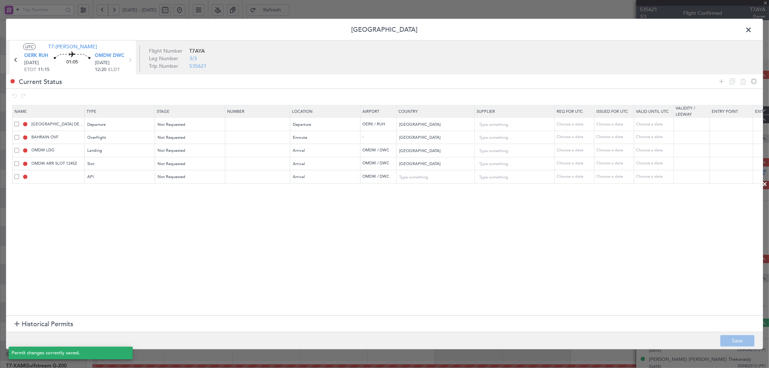
type input "1"
click at [752, 28] on span at bounding box center [752, 31] width 0 height 14
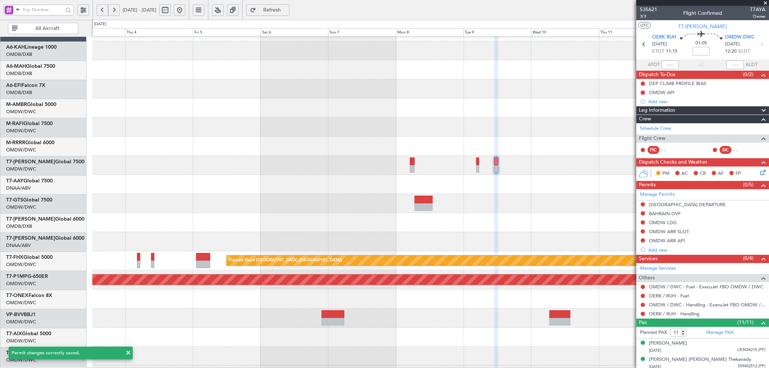
scroll to position [15, 0]
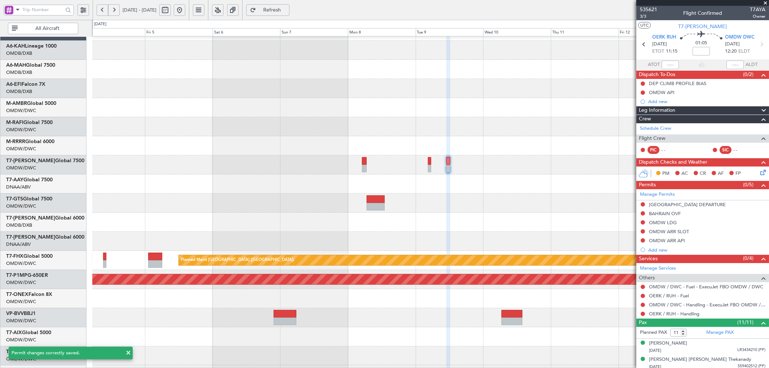
click at [326, 158] on div at bounding box center [430, 164] width 676 height 19
click at [703, 53] on input at bounding box center [700, 51] width 17 height 9
click at [504, 168] on div at bounding box center [430, 164] width 676 height 19
type input "+00:25"
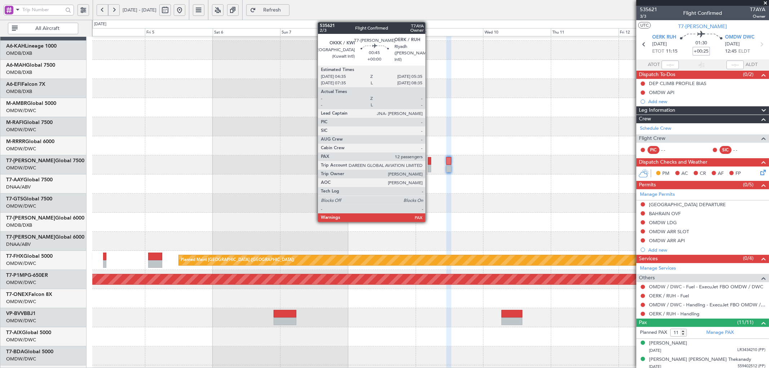
click at [429, 160] on div at bounding box center [429, 161] width 3 height 8
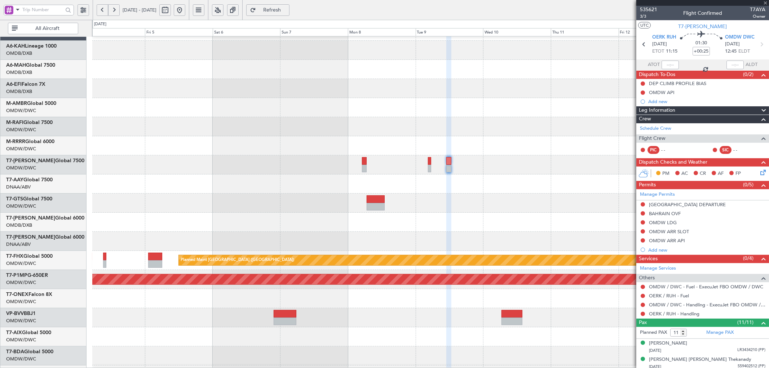
type input "12"
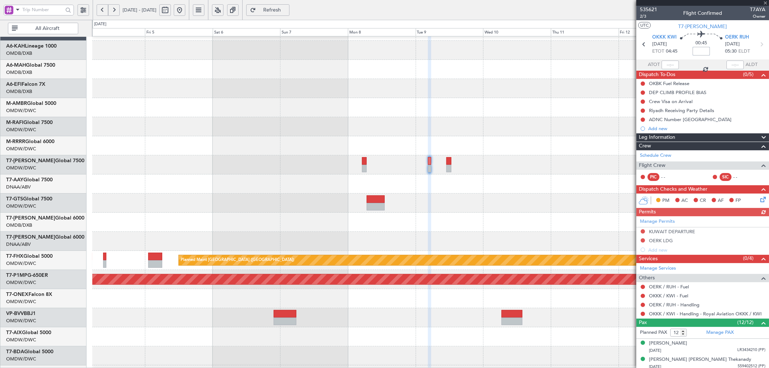
click at [701, 50] on input at bounding box center [700, 51] width 17 height 9
click at [689, 304] on mat-tooltip-component "OKKK / KWI - Fuel" at bounding box center [669, 308] width 46 height 19
click at [686, 305] on link "OERK / RUH - Handling" at bounding box center [674, 305] width 50 height 6
click at [675, 305] on link "OERK / RUH - Handling" at bounding box center [674, 305] width 50 height 6
click at [287, 12] on span "Refresh" at bounding box center [272, 10] width 30 height 5
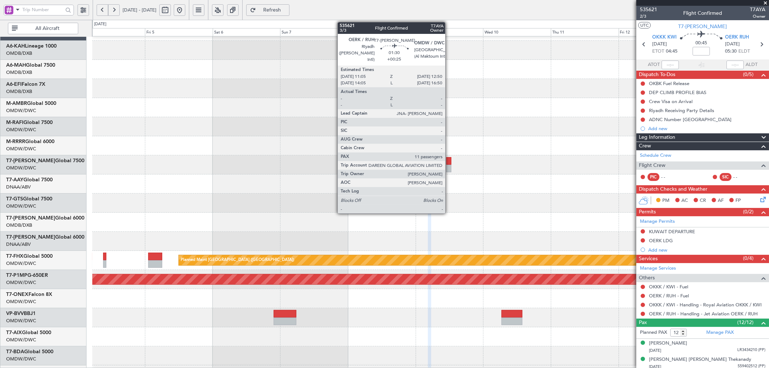
click at [449, 161] on div at bounding box center [448, 161] width 5 height 8
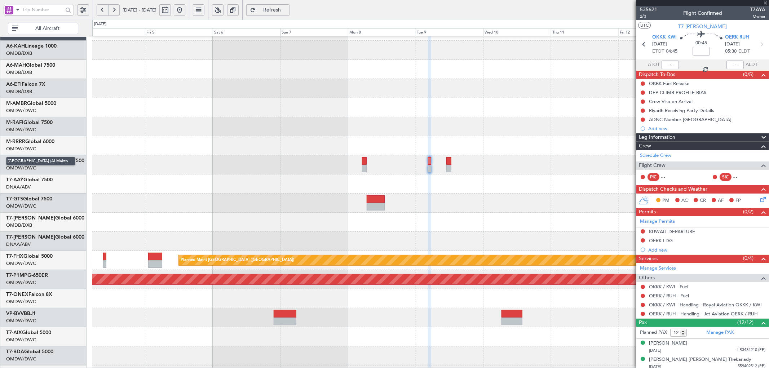
type input "+00:25"
type input "11"
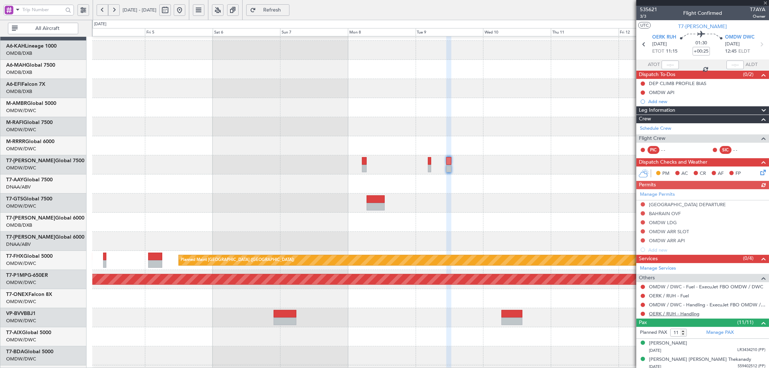
click at [677, 314] on link "OERK / RUH - Handling" at bounding box center [674, 314] width 50 height 6
click at [287, 8] on span "Refresh" at bounding box center [272, 10] width 30 height 5
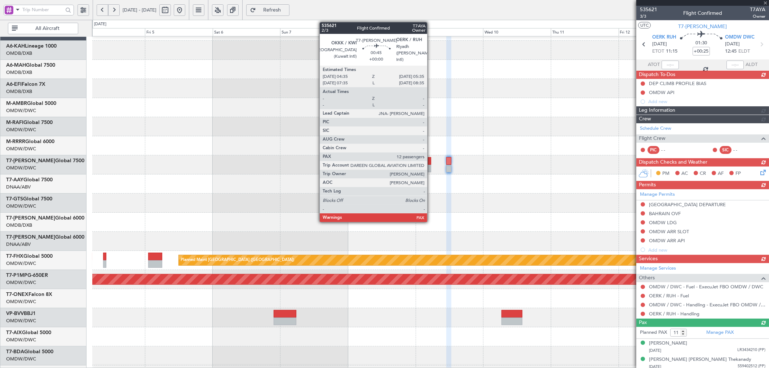
click at [431, 167] on div at bounding box center [429, 169] width 3 height 8
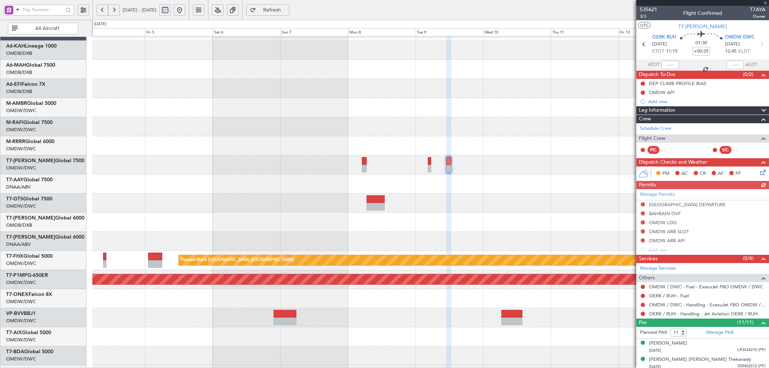
type input "12"
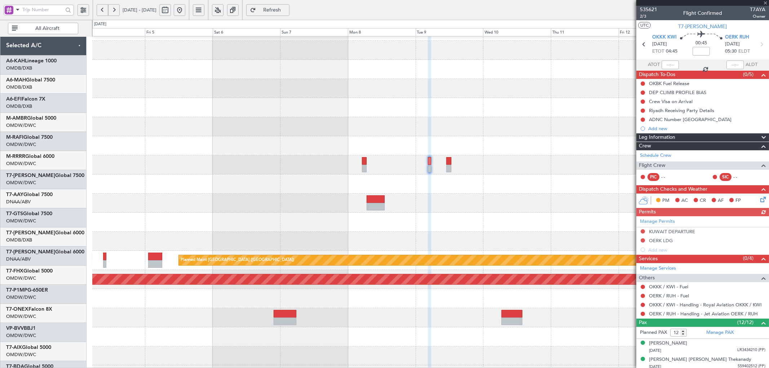
scroll to position [15, 0]
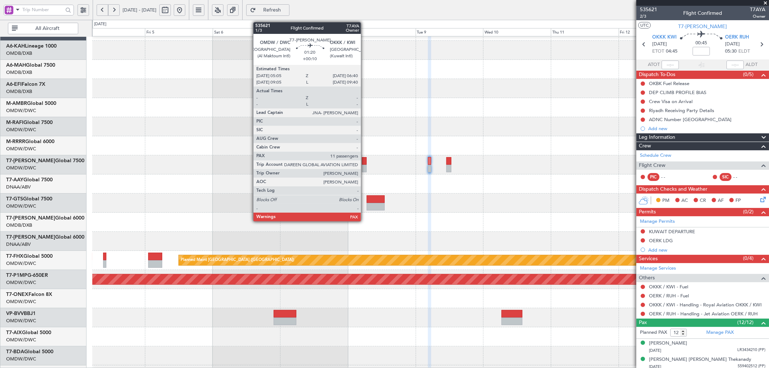
click at [364, 163] on div at bounding box center [364, 161] width 5 height 8
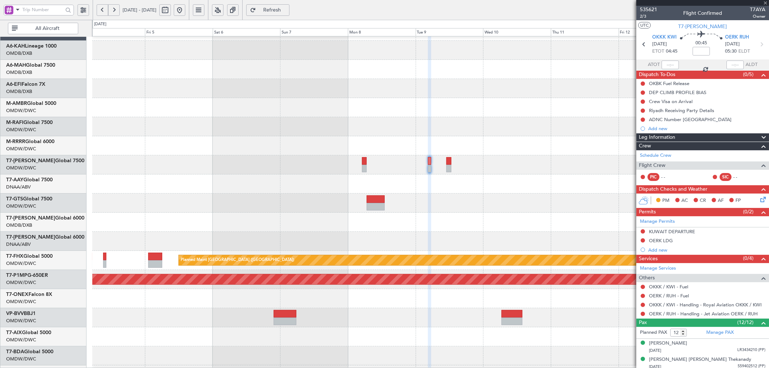
type input "+00:10"
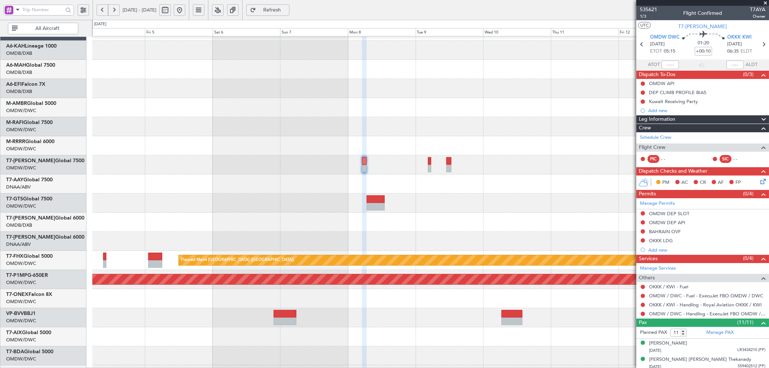
click at [287, 8] on span "Refresh" at bounding box center [272, 10] width 30 height 5
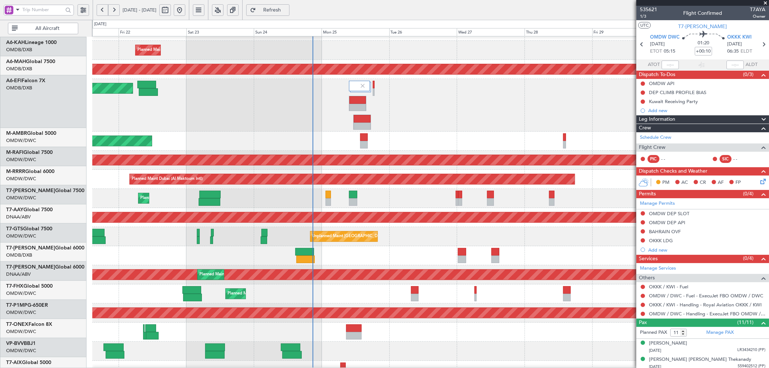
scroll to position [15, 0]
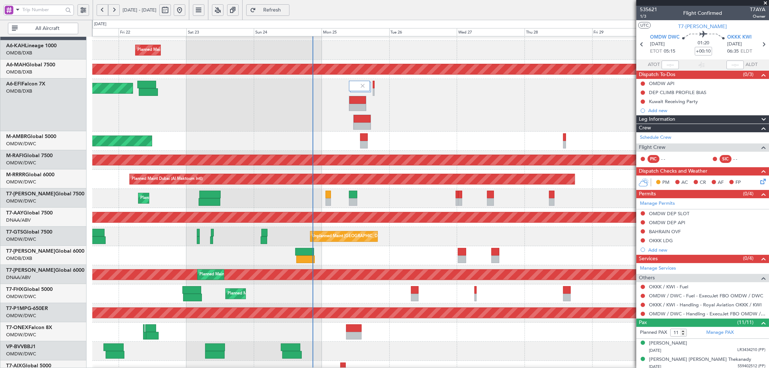
click at [527, 291] on div "Planned Maint Dubai (Al Maktoum Intl) Planned Maint Dubai (Dubai Intl) Planned …" at bounding box center [430, 249] width 676 height 454
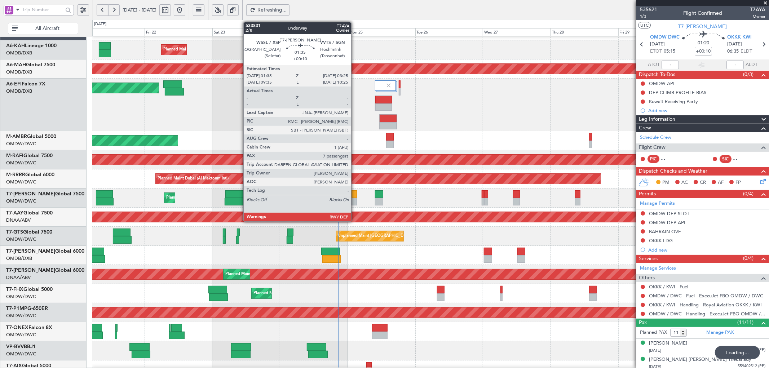
click at [355, 196] on div at bounding box center [353, 194] width 5 height 8
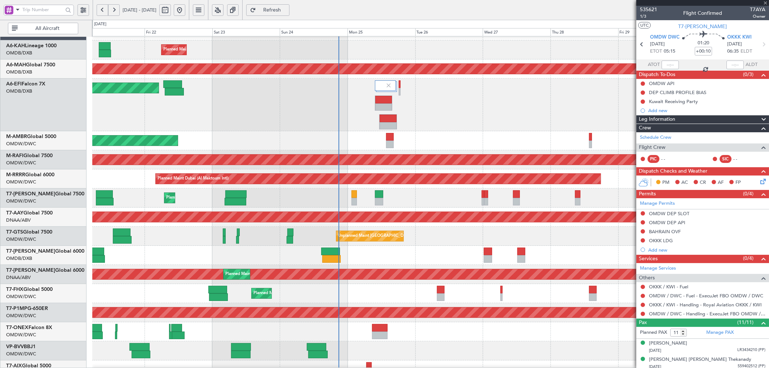
type input "7"
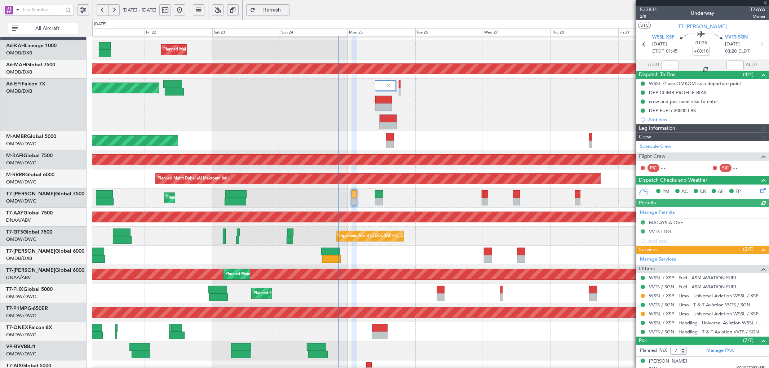
type input "[PERSON_NAME] (ANI)"
type input "6915"
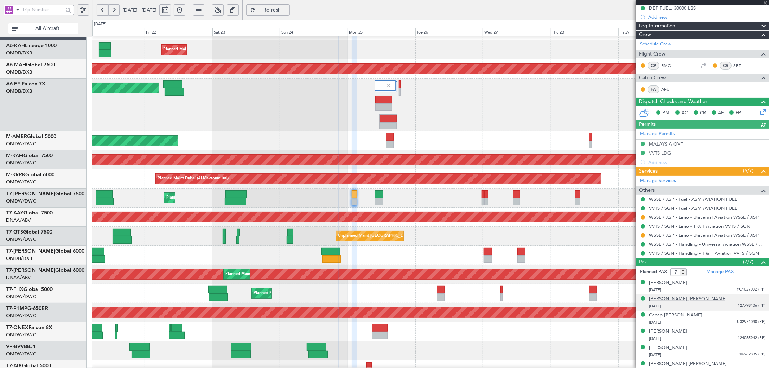
scroll to position [107, 0]
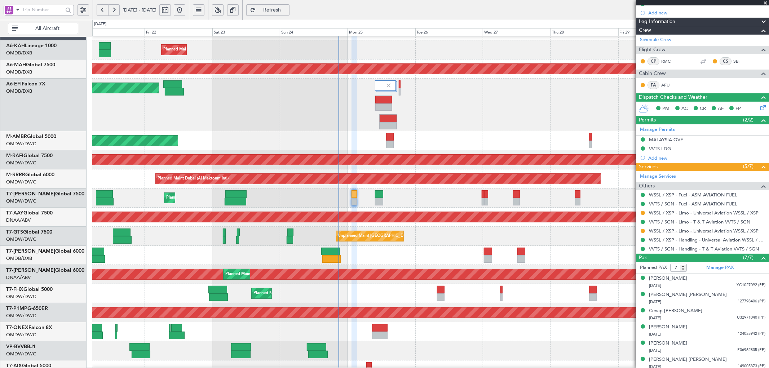
click at [698, 231] on link "WSSL / XSP - Limo - Universal Aviation WSSL / XSP" at bounding box center [704, 231] width 110 height 6
click at [670, 213] on link "WSSL / XSP - Limo - Universal Aviation WSSL / XSP" at bounding box center [704, 213] width 110 height 6
click at [286, 9] on span "Refresh" at bounding box center [272, 10] width 30 height 5
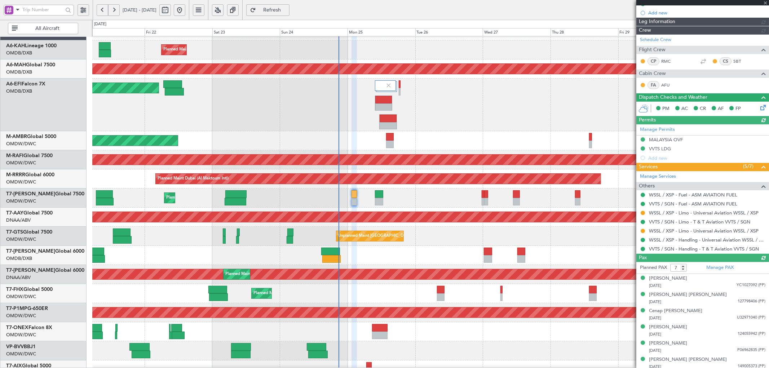
type input "[PERSON_NAME] (ANI)"
type input "6915"
click at [643, 212] on button at bounding box center [642, 213] width 4 height 4
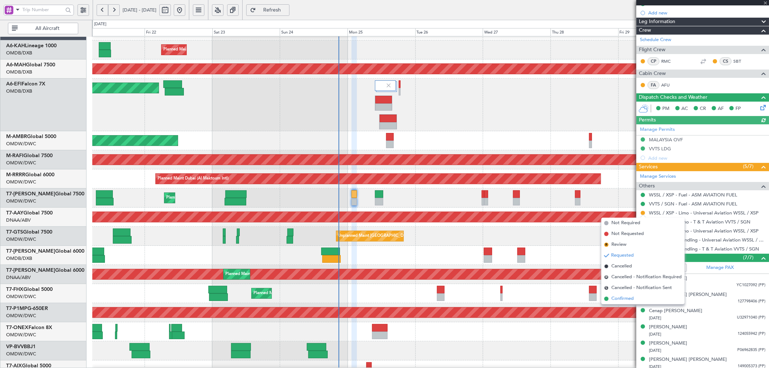
click at [624, 299] on span "Confirmed" at bounding box center [622, 298] width 22 height 7
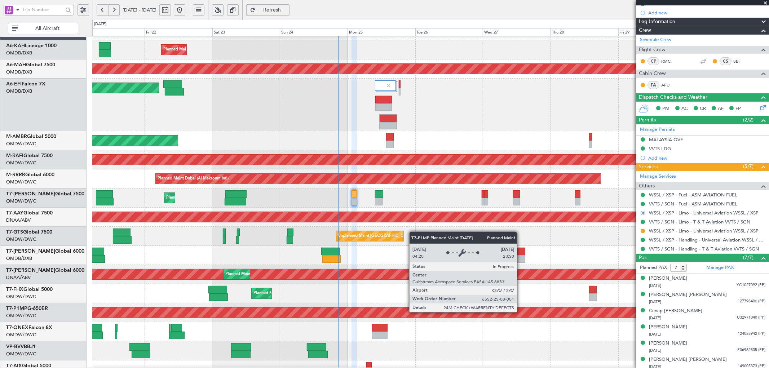
click at [520, 312] on div "Planned Maint Savannah (Savannah/hilton Head Intl)" at bounding box center [430, 312] width 2027 height 10
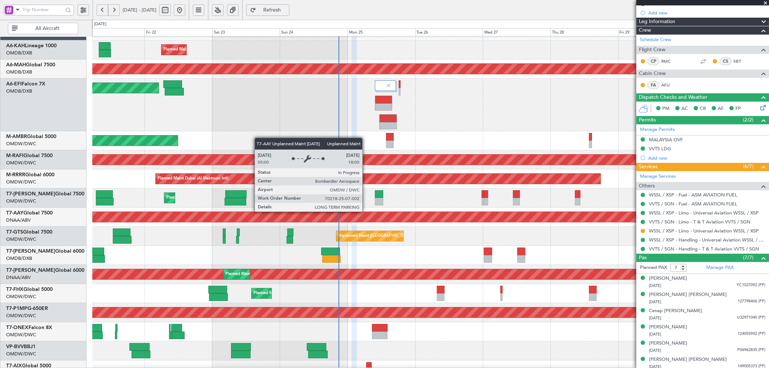
click at [366, 212] on div "Unplanned Maint [GEOGRAPHIC_DATA] (Al Maktoum Intl)" at bounding box center [42, 217] width 1251 height 10
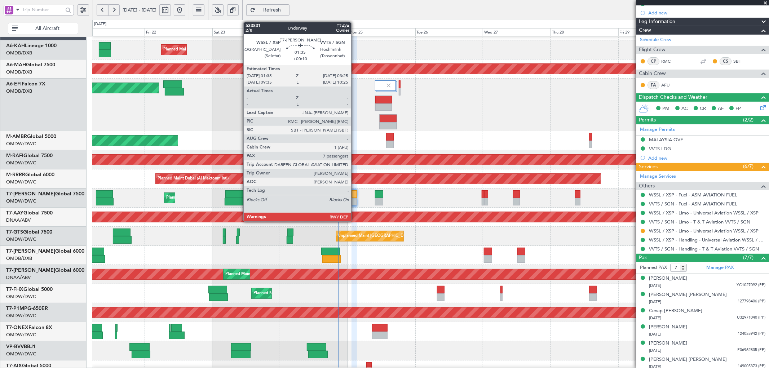
click at [355, 193] on div at bounding box center [353, 194] width 5 height 8
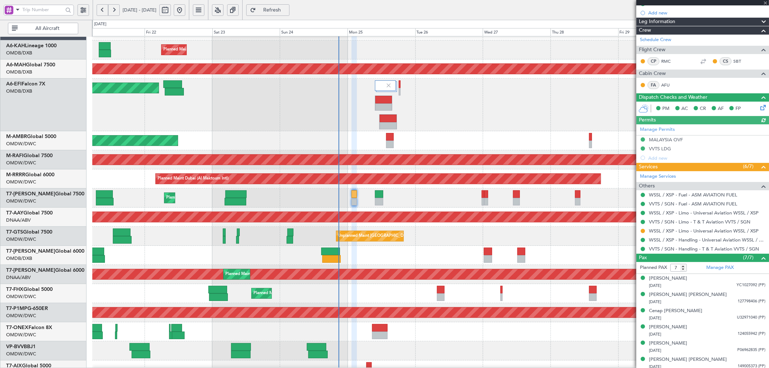
type input "[PERSON_NAME] (ANI)"
type input "6915"
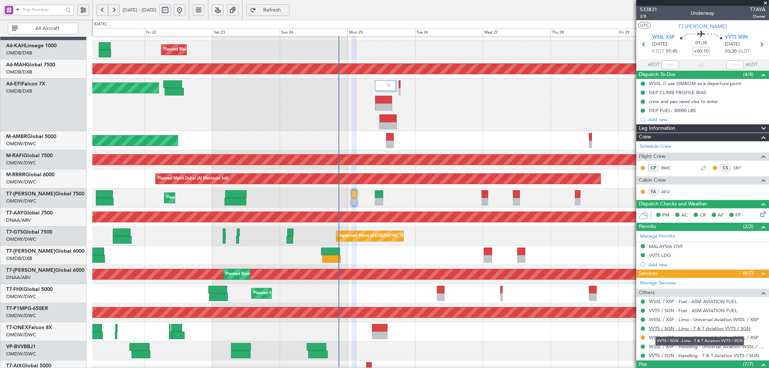
click at [678, 329] on link "VVTS / SGN - Limo - T & T Aviation VVTS / SGN" at bounding box center [699, 328] width 101 height 6
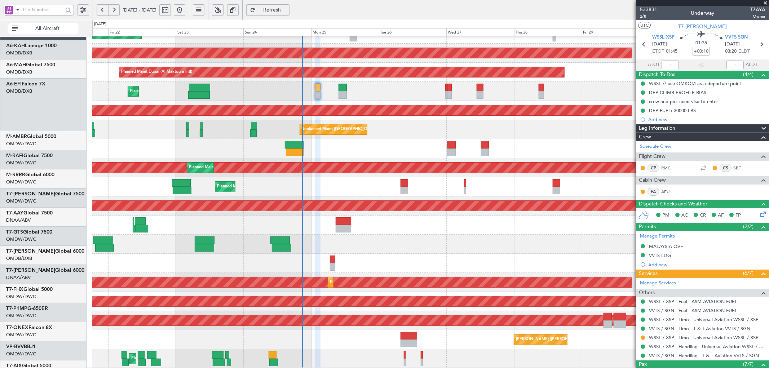
scroll to position [121, 0]
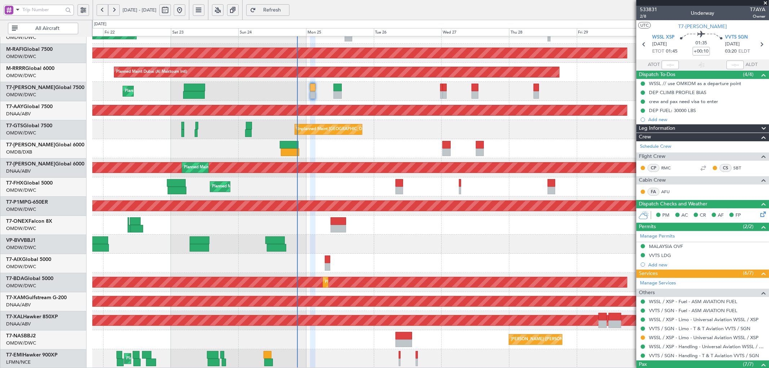
click at [301, 86] on div "Planned Maint Dubai (Al Maktoum Intl) Planned Maint Dubai (Al Maktoum Intl) Pla…" at bounding box center [430, 142] width 676 height 454
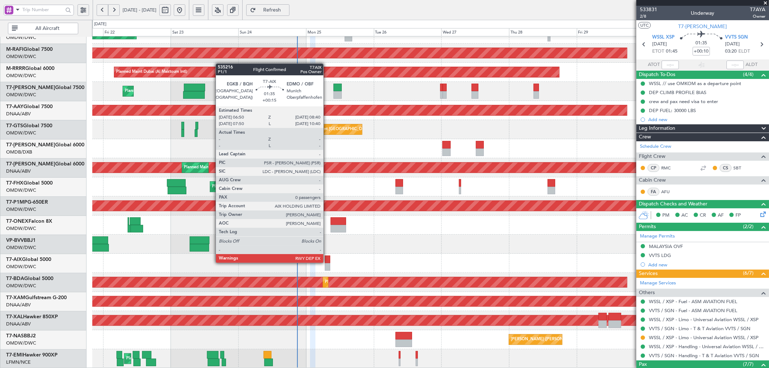
click at [327, 262] on div at bounding box center [327, 260] width 5 height 8
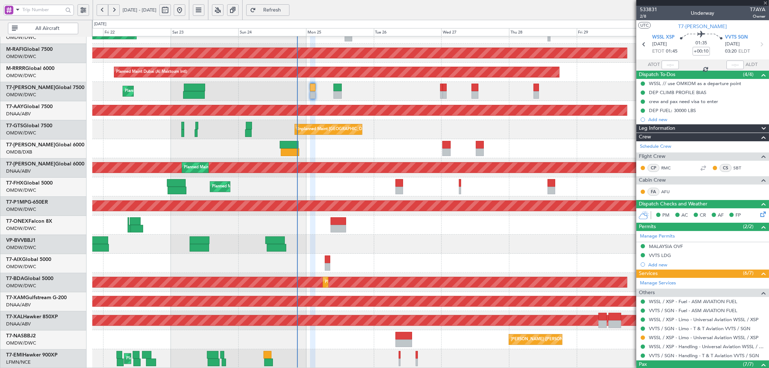
type input "+00:15"
type input "0"
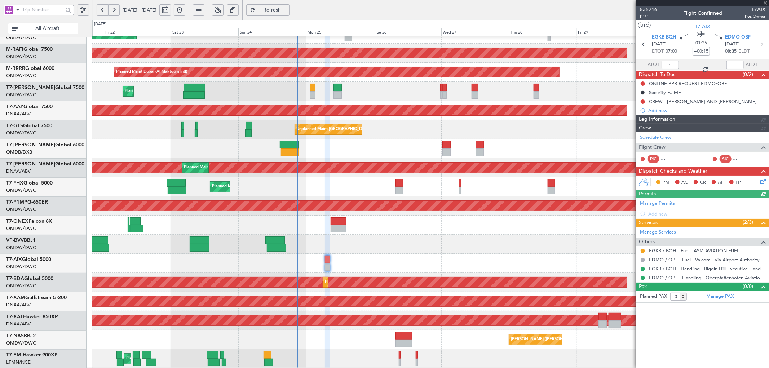
type input "[PERSON_NAME] (ANI)"
type input "7069"
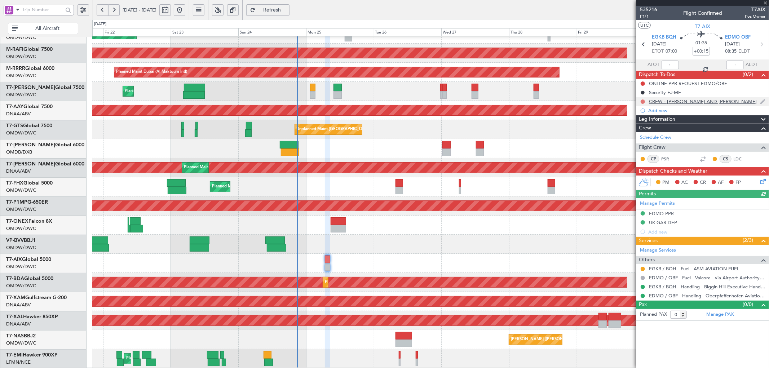
click at [643, 102] on button at bounding box center [642, 101] width 4 height 4
click at [646, 132] on span "Completed" at bounding box center [646, 133] width 24 height 7
click at [642, 84] on button at bounding box center [642, 83] width 4 height 4
click at [647, 116] on span "Completed" at bounding box center [646, 115] width 24 height 7
click at [762, 181] on icon at bounding box center [762, 180] width 6 height 6
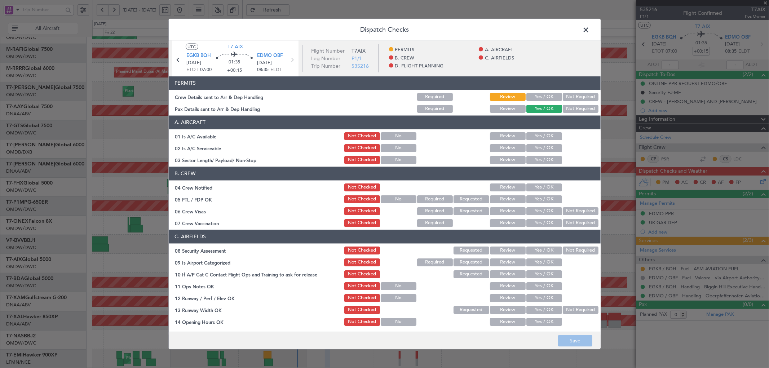
click at [530, 91] on section "PERMITS Crew Details sent to Arr & Dep Handling Required Review Yes / OK Not Re…" at bounding box center [385, 94] width 432 height 37
click at [535, 94] on button "Yes / OK" at bounding box center [544, 97] width 36 height 8
click at [543, 130] on section "A. AIRCRAFT 01 Is A/C Available Not Checked No Review Yes / OK 02 Is A/C Servic…" at bounding box center [385, 139] width 432 height 49
click at [542, 135] on button "Yes / OK" at bounding box center [544, 136] width 36 height 8
click at [538, 147] on button "Yes / OK" at bounding box center [544, 148] width 36 height 8
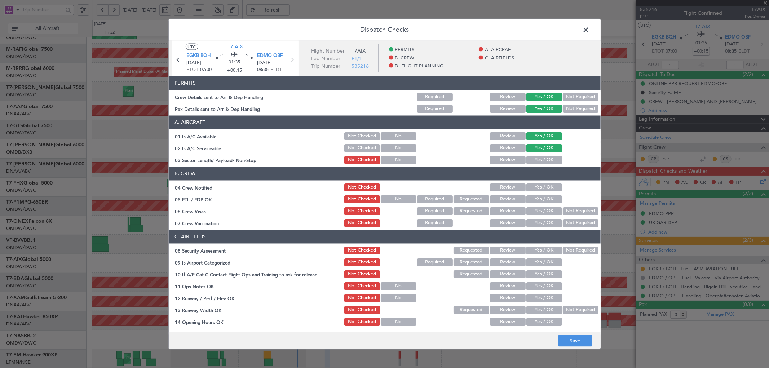
click at [533, 161] on button "Yes / OK" at bounding box center [544, 160] width 36 height 8
click at [496, 134] on button "Review" at bounding box center [508, 136] width 36 height 8
click at [537, 185] on button "Yes / OK" at bounding box center [544, 187] width 36 height 8
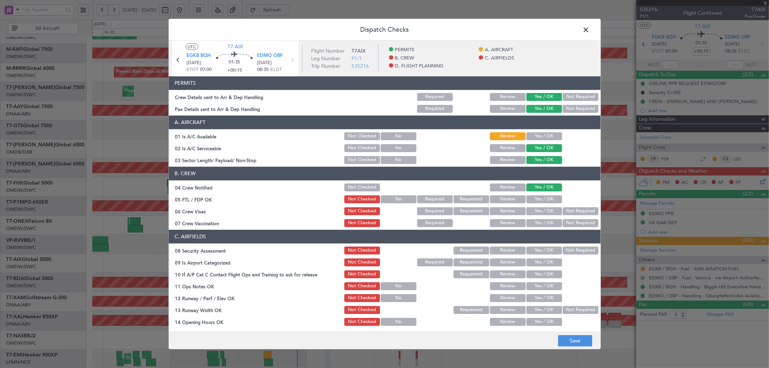
click at [536, 195] on button "Yes / OK" at bounding box center [544, 199] width 36 height 8
click at [534, 210] on button "Yes / OK" at bounding box center [544, 211] width 36 height 8
click at [577, 222] on button "Not Required" at bounding box center [581, 223] width 36 height 8
click at [527, 250] on button "Yes / OK" at bounding box center [544, 250] width 36 height 8
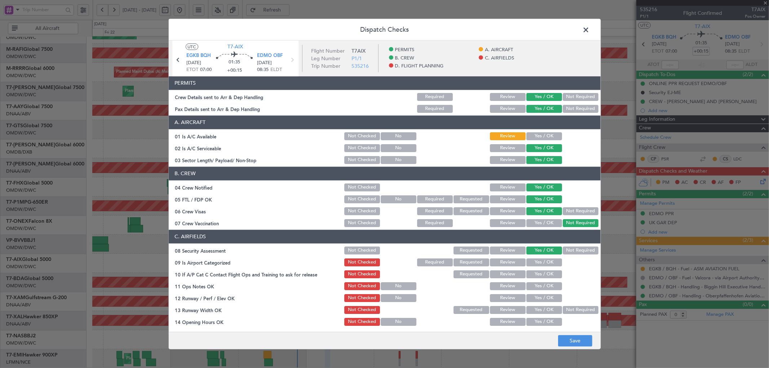
click at [535, 266] on div "Yes / OK" at bounding box center [543, 262] width 36 height 10
click at [536, 262] on button "Yes / OK" at bounding box center [544, 262] width 36 height 8
click at [534, 274] on button "Yes / OK" at bounding box center [544, 274] width 36 height 8
drag, startPoint x: 531, startPoint y: 288, endPoint x: 534, endPoint y: 298, distance: 10.4
click at [531, 289] on button "Yes / OK" at bounding box center [544, 286] width 36 height 8
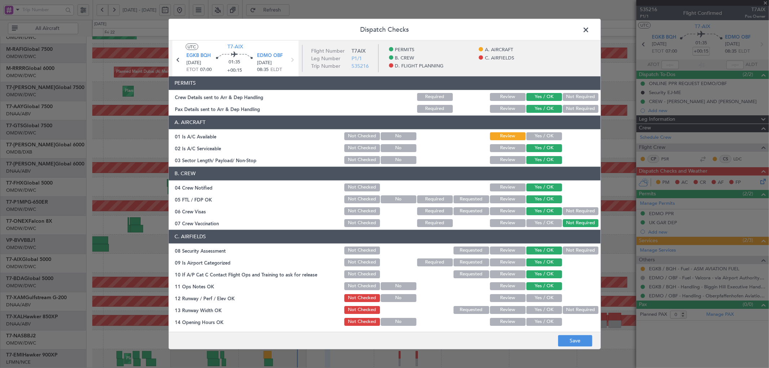
click at [535, 300] on button "Yes / OK" at bounding box center [544, 298] width 36 height 8
click at [535, 311] on button "Yes / OK" at bounding box center [544, 310] width 36 height 8
click at [535, 320] on button "Yes / OK" at bounding box center [544, 322] width 36 height 8
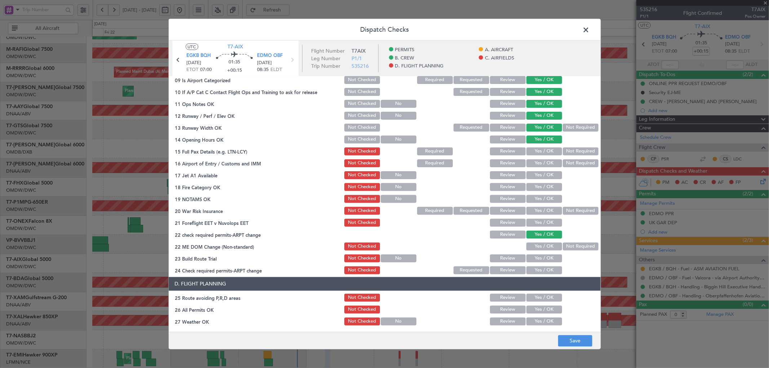
scroll to position [187, 0]
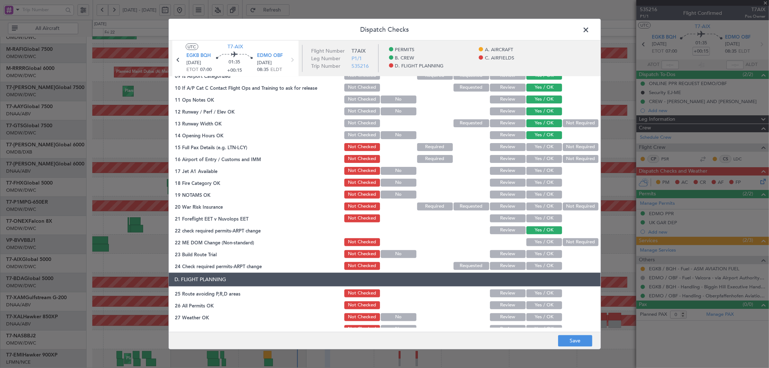
click at [532, 143] on button "Yes / OK" at bounding box center [544, 147] width 36 height 8
drag, startPoint x: 534, startPoint y: 159, endPoint x: 535, endPoint y: 163, distance: 4.0
click at [534, 160] on button "Yes / OK" at bounding box center [544, 159] width 36 height 8
click at [535, 169] on button "Yes / OK" at bounding box center [544, 171] width 36 height 8
drag, startPoint x: 534, startPoint y: 182, endPoint x: 534, endPoint y: 187, distance: 5.8
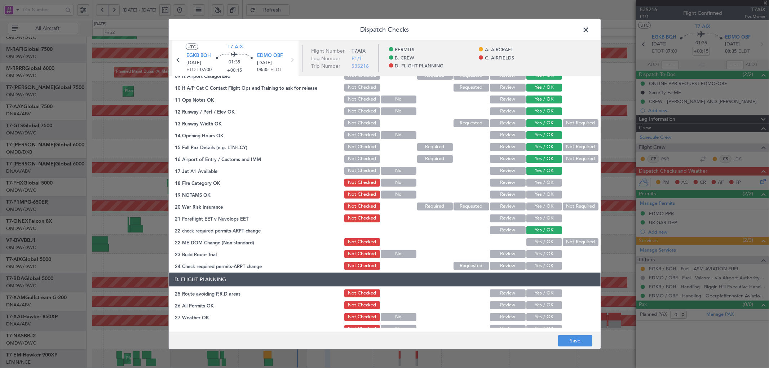
click at [534, 184] on button "Yes / OK" at bounding box center [544, 182] width 36 height 8
click at [535, 192] on button "Yes / OK" at bounding box center [544, 194] width 36 height 8
click at [570, 207] on button "Not Required" at bounding box center [581, 206] width 36 height 8
drag, startPoint x: 544, startPoint y: 217, endPoint x: 546, endPoint y: 237, distance: 20.3
click at [544, 217] on button "Yes / OK" at bounding box center [544, 218] width 36 height 8
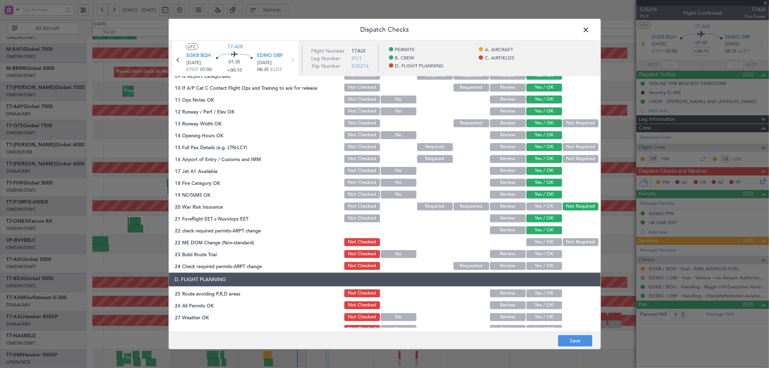
click at [546, 240] on button "Yes / OK" at bounding box center [544, 242] width 36 height 8
click at [537, 255] on button "Yes / OK" at bounding box center [544, 254] width 36 height 8
click at [539, 262] on button "Yes / OK" at bounding box center [544, 266] width 36 height 8
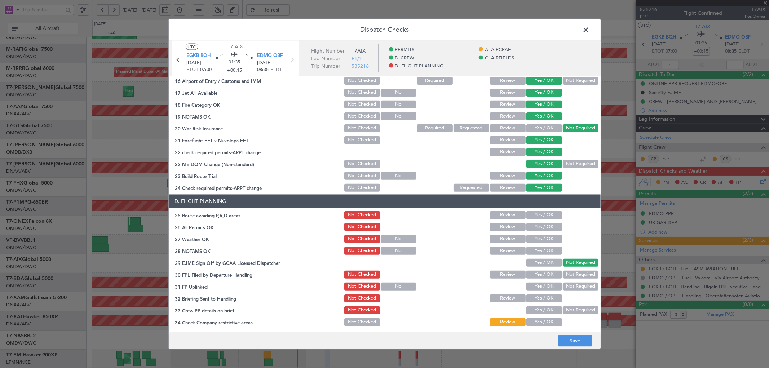
scroll to position [267, 0]
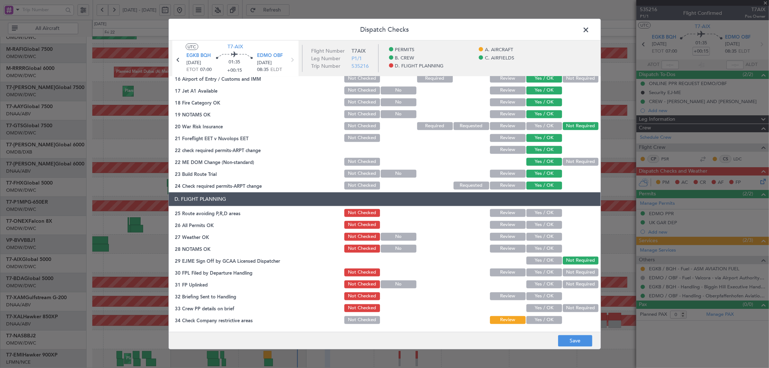
click at [531, 212] on button "Yes / OK" at bounding box center [544, 213] width 36 height 8
click at [530, 223] on button "Yes / OK" at bounding box center [544, 225] width 36 height 8
click at [531, 236] on button "Yes / OK" at bounding box center [544, 236] width 36 height 8
click at [535, 246] on button "Yes / OK" at bounding box center [544, 248] width 36 height 8
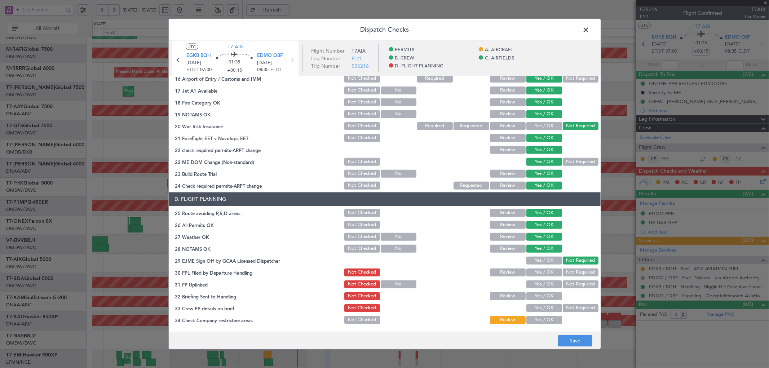
click at [534, 261] on button "Yes / OK" at bounding box center [544, 260] width 36 height 8
click at [506, 272] on button "Review" at bounding box center [508, 272] width 36 height 8
click at [536, 285] on button "Yes / OK" at bounding box center [544, 284] width 36 height 8
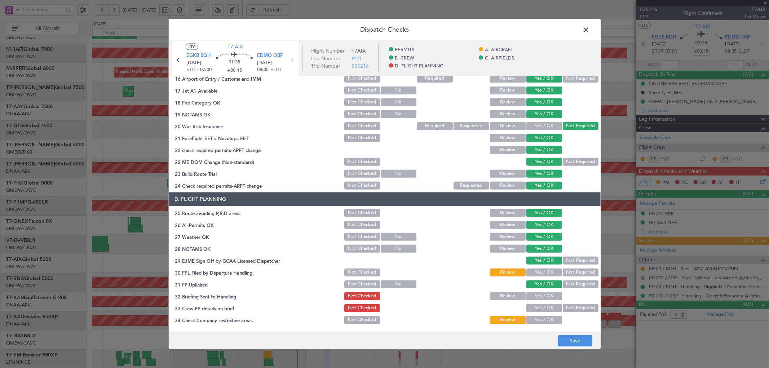
click at [537, 293] on button "Yes / OK" at bounding box center [544, 296] width 36 height 8
click at [535, 305] on button "Yes / OK" at bounding box center [544, 308] width 36 height 8
click at [534, 318] on button "Yes / OK" at bounding box center [544, 320] width 36 height 8
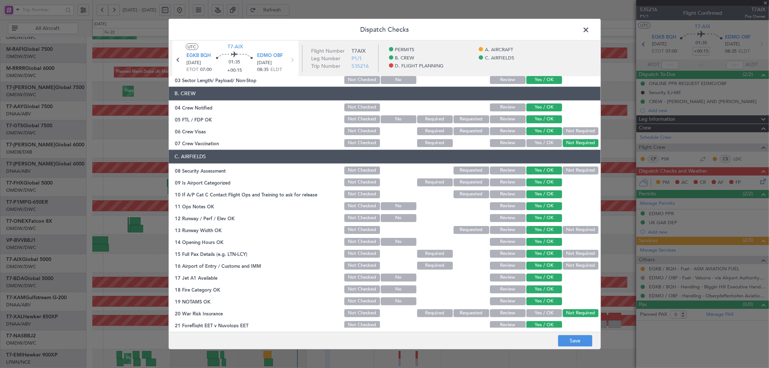
scroll to position [0, 0]
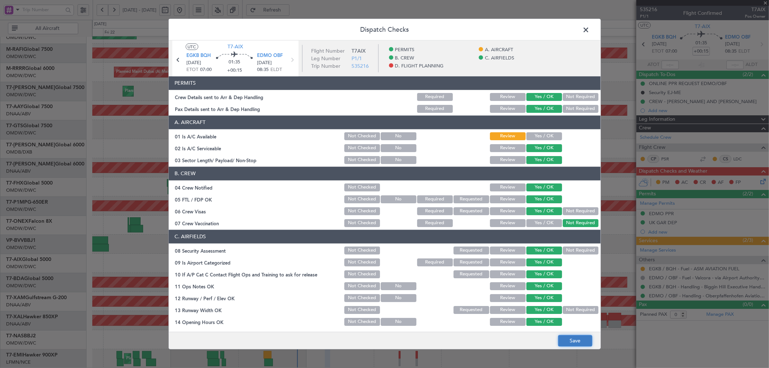
click at [569, 343] on button "Save" at bounding box center [575, 341] width 34 height 12
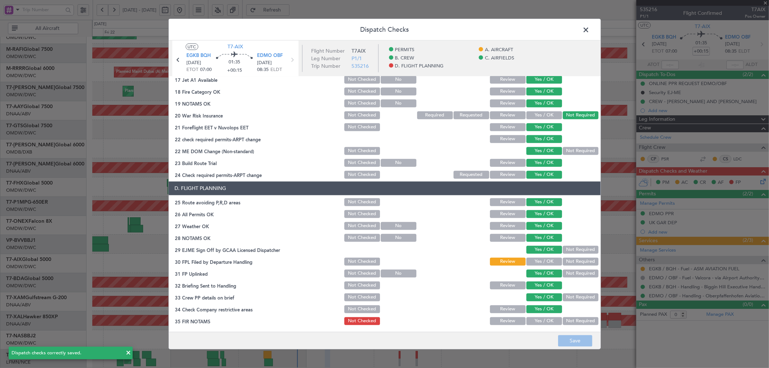
scroll to position [278, 0]
click at [540, 320] on button "Yes / OK" at bounding box center [544, 321] width 36 height 8
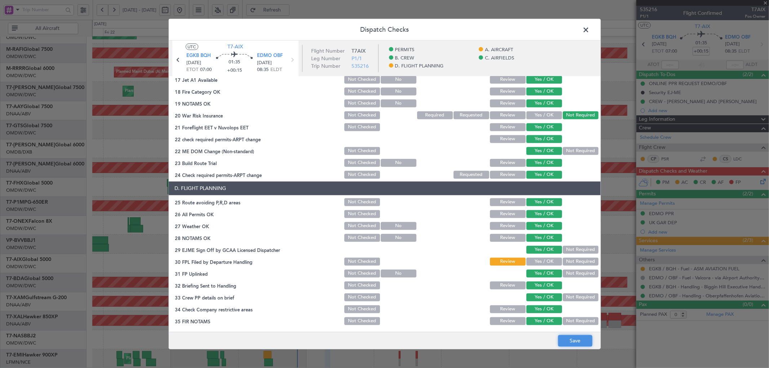
click at [565, 339] on button "Save" at bounding box center [575, 341] width 34 height 12
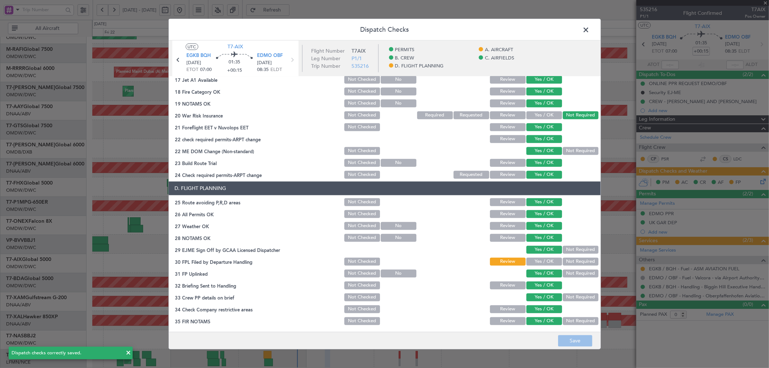
click at [590, 28] on span at bounding box center [590, 31] width 0 height 14
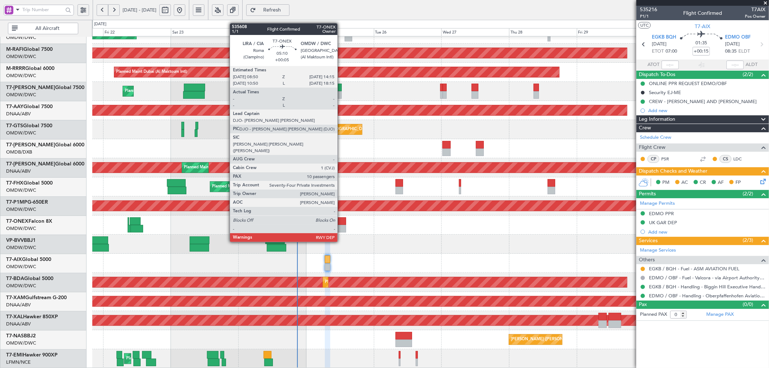
click at [341, 222] on div at bounding box center [338, 221] width 15 height 8
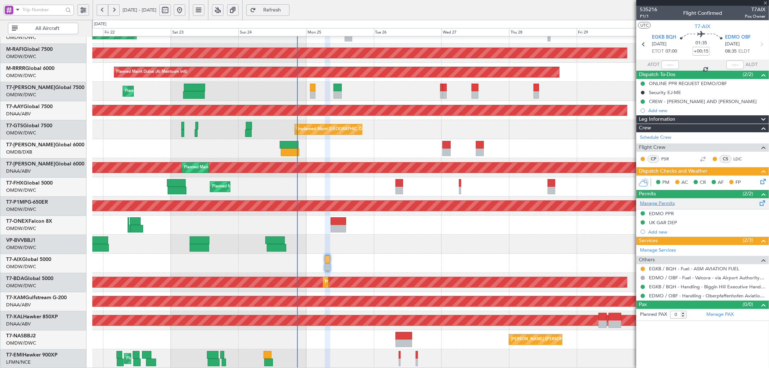
type input "+00:05"
type input "10"
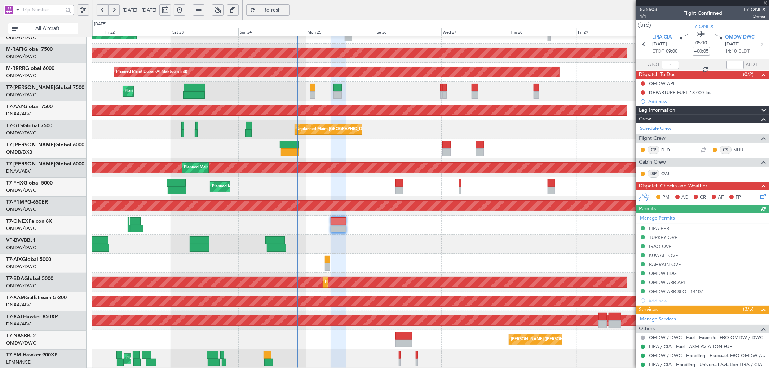
click at [759, 198] on icon at bounding box center [762, 195] width 6 height 6
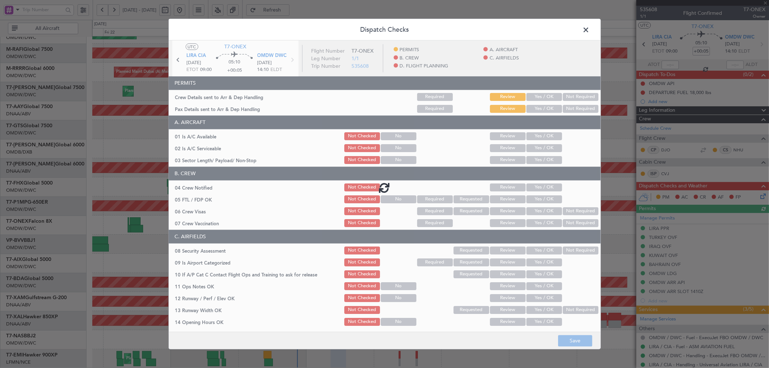
click at [539, 97] on div at bounding box center [385, 187] width 432 height 294
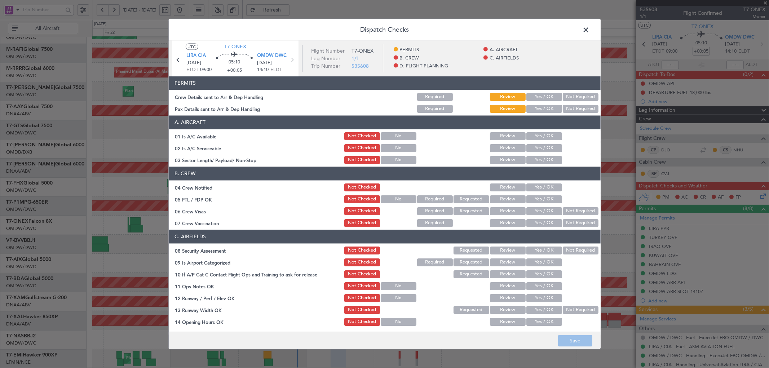
click at [539, 97] on button "Yes / OK" at bounding box center [544, 97] width 36 height 8
click at [539, 106] on button "Yes / OK" at bounding box center [544, 109] width 36 height 8
click at [539, 135] on button "Yes / OK" at bounding box center [544, 136] width 36 height 8
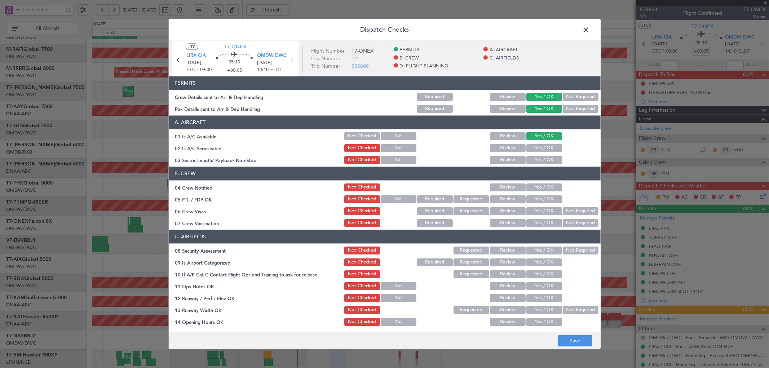
click at [539, 144] on button "Yes / OK" at bounding box center [544, 148] width 36 height 8
click at [536, 158] on button "Yes / OK" at bounding box center [544, 160] width 36 height 8
click at [539, 189] on button "Yes / OK" at bounding box center [544, 187] width 36 height 8
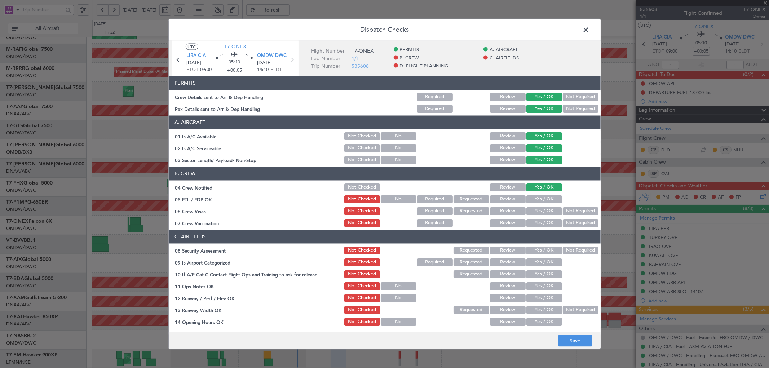
click at [535, 196] on button "Yes / OK" at bounding box center [544, 199] width 36 height 8
click at [549, 211] on button "Yes / OK" at bounding box center [544, 211] width 36 height 8
click at [575, 223] on button "Not Required" at bounding box center [581, 223] width 36 height 8
drag, startPoint x: 536, startPoint y: 252, endPoint x: 533, endPoint y: 261, distance: 8.9
click at [536, 252] on button "Yes / OK" at bounding box center [544, 250] width 36 height 8
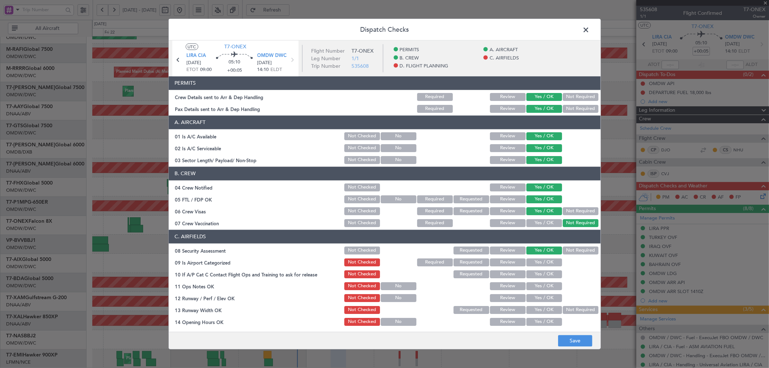
click at [533, 262] on button "Yes / OK" at bounding box center [544, 262] width 36 height 8
drag, startPoint x: 533, startPoint y: 272, endPoint x: 529, endPoint y: 286, distance: 14.2
click at [533, 274] on button "Yes / OK" at bounding box center [544, 274] width 36 height 8
click at [529, 289] on button "Yes / OK" at bounding box center [544, 286] width 36 height 8
click at [532, 296] on button "Yes / OK" at bounding box center [544, 298] width 36 height 8
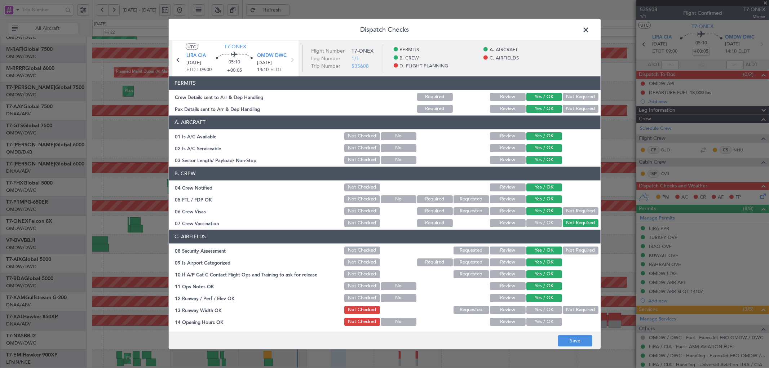
click at [531, 306] on button "Yes / OK" at bounding box center [544, 310] width 36 height 8
drag, startPoint x: 532, startPoint y: 319, endPoint x: 530, endPoint y: 315, distance: 4.4
click at [530, 318] on button "Yes / OK" at bounding box center [544, 322] width 36 height 8
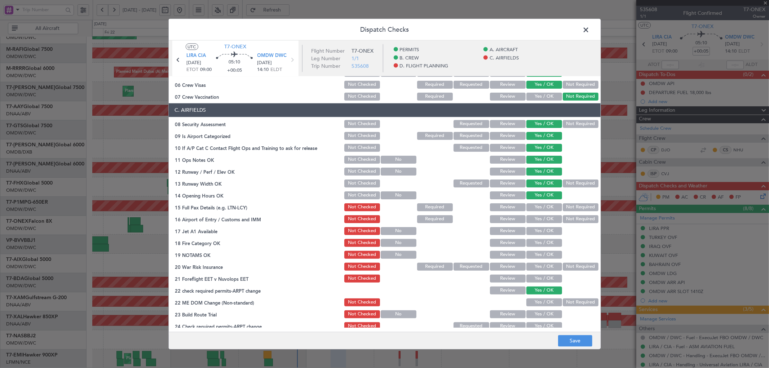
scroll to position [160, 0]
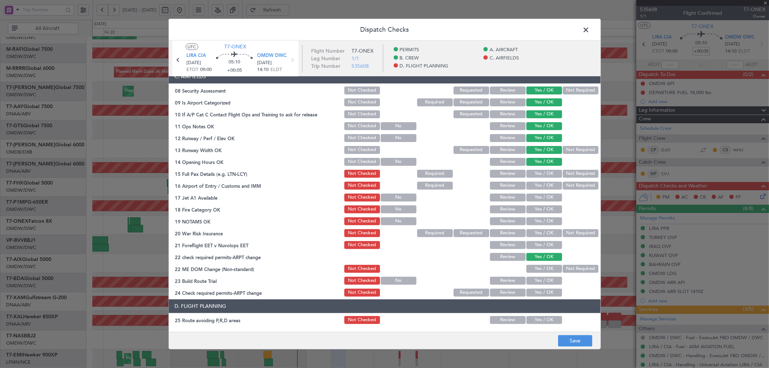
click at [531, 176] on button "Yes / OK" at bounding box center [544, 173] width 36 height 8
drag, startPoint x: 532, startPoint y: 189, endPoint x: 532, endPoint y: 200, distance: 10.8
click at [532, 190] on section "C. AIRFIELDS 08 Security Assessment Not Checked Requested Review Yes / OK Not R…" at bounding box center [385, 184] width 432 height 228
click at [531, 195] on button "Yes / OK" at bounding box center [544, 197] width 36 height 8
click at [533, 185] on button "Yes / OK" at bounding box center [544, 185] width 36 height 8
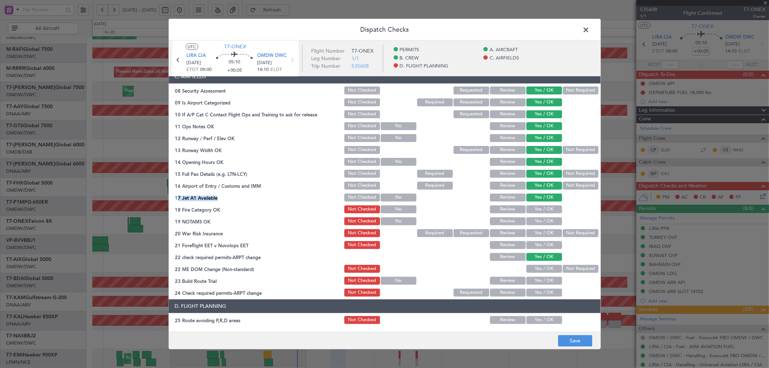
click at [536, 207] on button "Yes / OK" at bounding box center [544, 209] width 36 height 8
click at [537, 233] on button "Yes / OK" at bounding box center [544, 233] width 36 height 8
click at [577, 227] on section "C. AIRFIELDS 08 Security Assessment Not Checked Requested Review Yes / OK Not R…" at bounding box center [385, 184] width 432 height 228
click at [576, 231] on button "Not Required" at bounding box center [581, 233] width 36 height 8
click at [540, 245] on button "Yes / OK" at bounding box center [544, 245] width 36 height 8
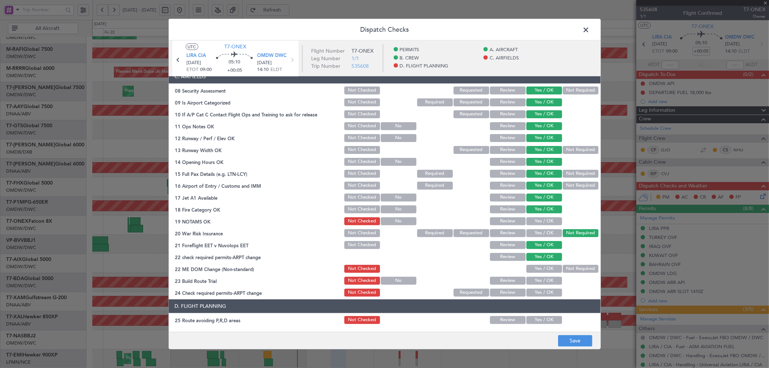
click at [531, 267] on button "Yes / OK" at bounding box center [544, 269] width 36 height 8
drag, startPoint x: 529, startPoint y: 277, endPoint x: 528, endPoint y: 291, distance: 14.1
click at [529, 278] on button "Yes / OK" at bounding box center [544, 280] width 36 height 8
click at [528, 293] on button "Yes / OK" at bounding box center [544, 292] width 36 height 8
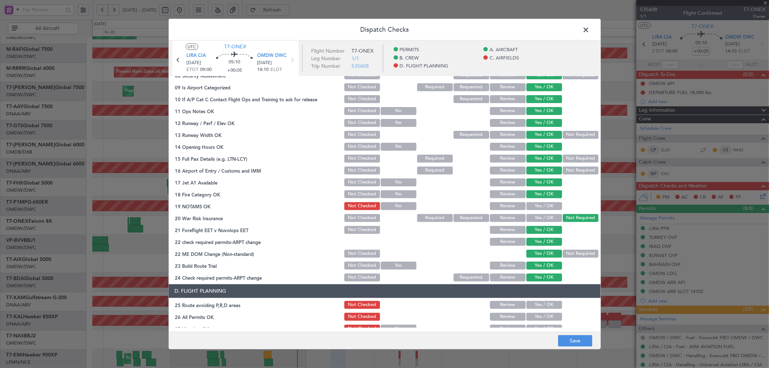
scroll to position [187, 0]
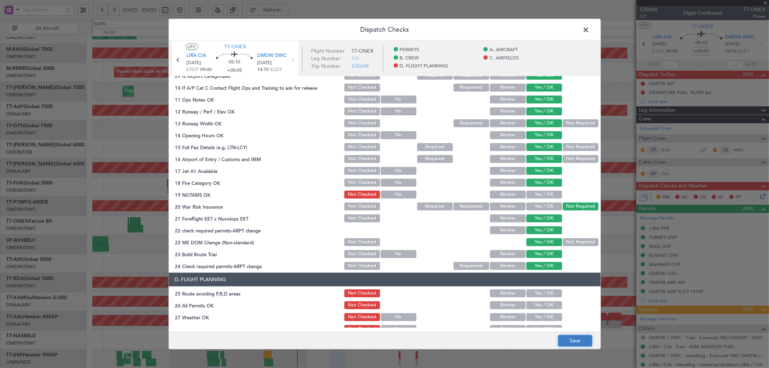
click at [570, 343] on button "Save" at bounding box center [575, 341] width 34 height 12
click at [590, 29] on span at bounding box center [590, 31] width 0 height 14
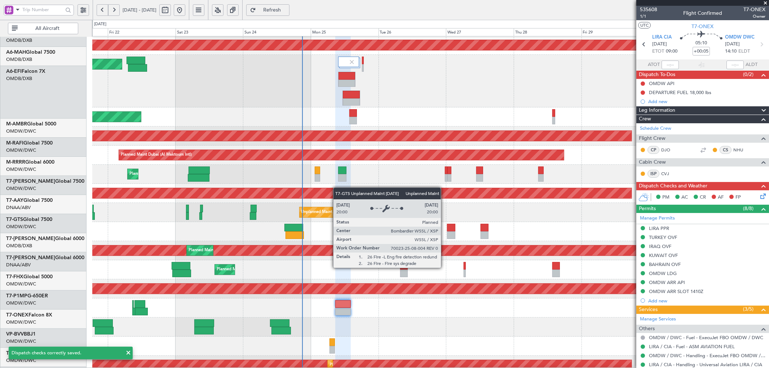
click at [341, 217] on div "Unplanned Maint Singapore (Seletar) Planned Maint Dubai (Al Maktoum Intl)" at bounding box center [430, 212] width 676 height 19
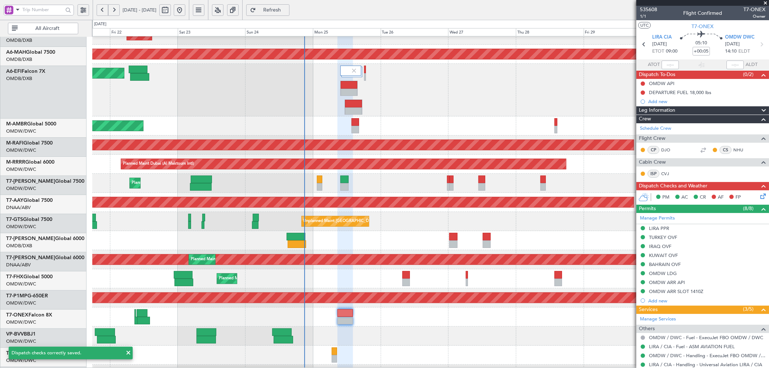
scroll to position [30, 0]
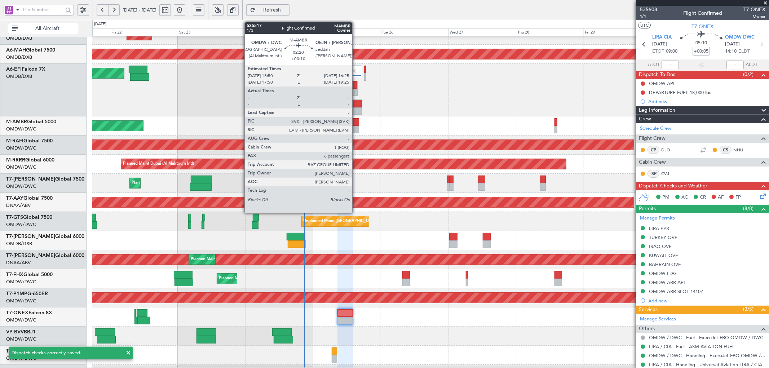
click at [356, 126] on div at bounding box center [355, 130] width 8 height 8
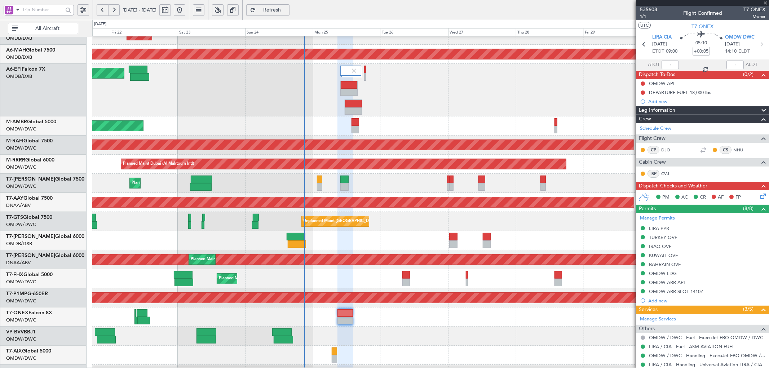
type input "+00:10"
type input "6"
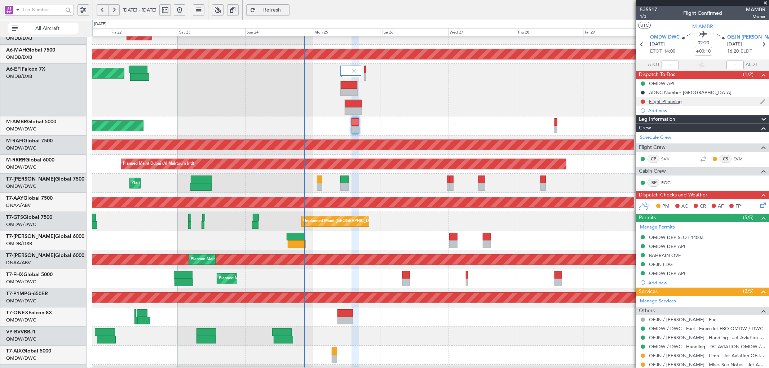
click at [657, 102] on div "Flight PLanning" at bounding box center [665, 101] width 33 height 6
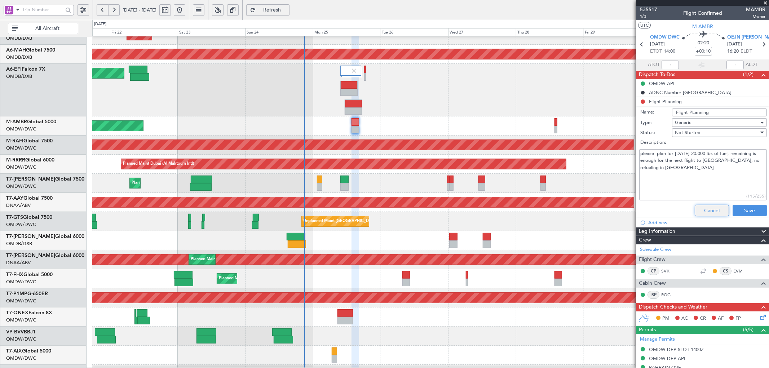
click at [710, 207] on button "Cancel" at bounding box center [712, 211] width 34 height 12
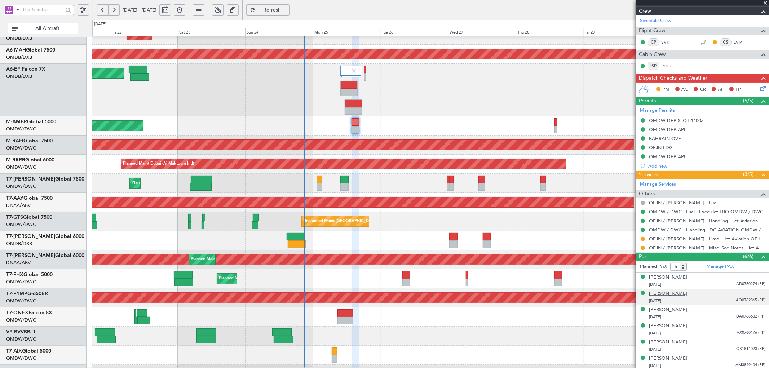
scroll to position [119, 0]
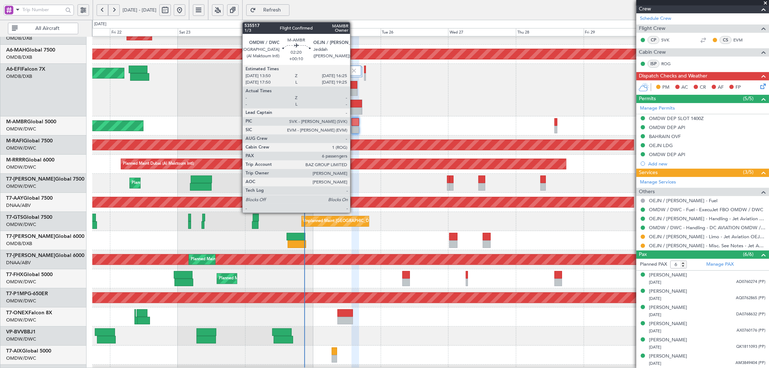
click at [354, 127] on div at bounding box center [355, 130] width 8 height 8
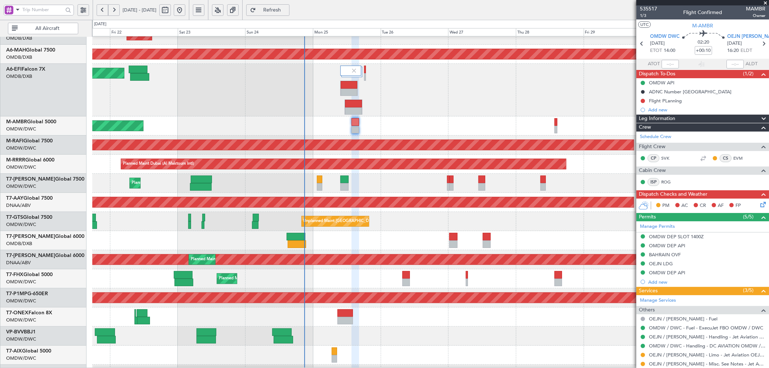
scroll to position [0, 0]
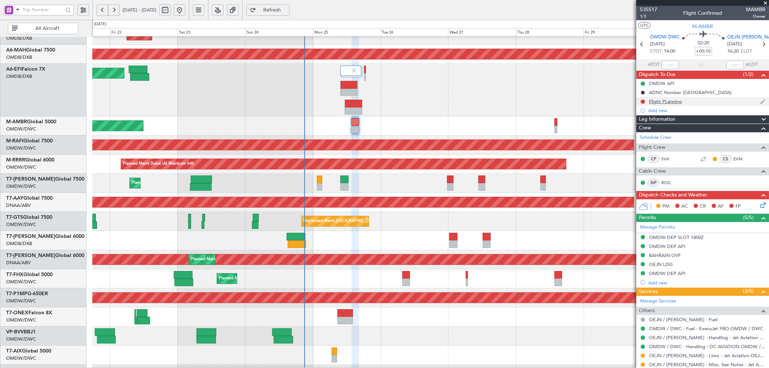
click at [661, 101] on div "Flight PLanning" at bounding box center [665, 101] width 33 height 6
click at [662, 139] on link "Schedule Crew" at bounding box center [655, 137] width 31 height 7
click at [660, 103] on div "Flight PLanning" at bounding box center [665, 101] width 33 height 6
click at [287, 9] on span "Refresh" at bounding box center [272, 10] width 30 height 5
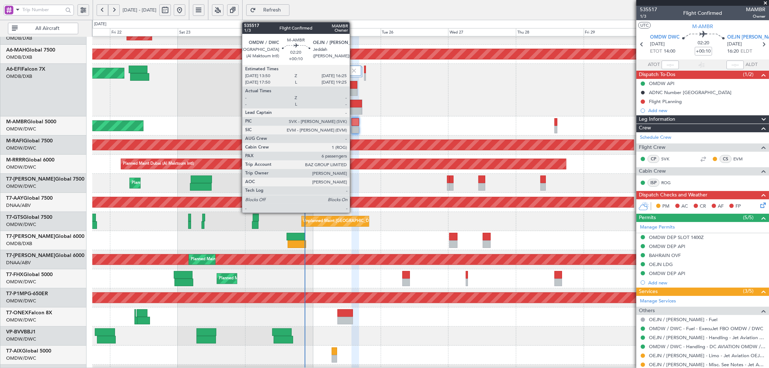
click at [353, 121] on div at bounding box center [355, 122] width 8 height 8
click at [354, 121] on div at bounding box center [355, 122] width 8 height 8
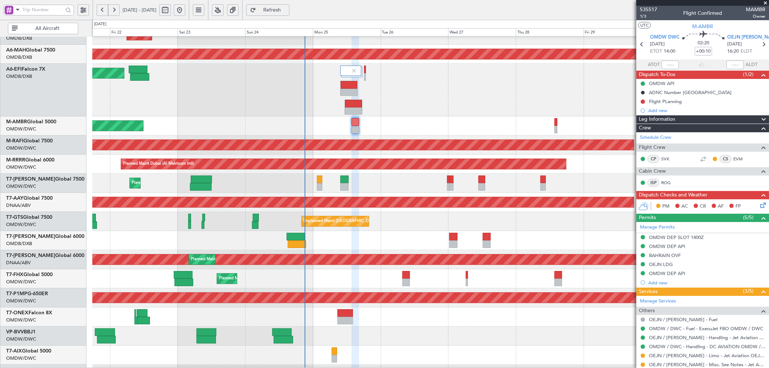
click at [287, 11] on span "Refresh" at bounding box center [272, 10] width 30 height 5
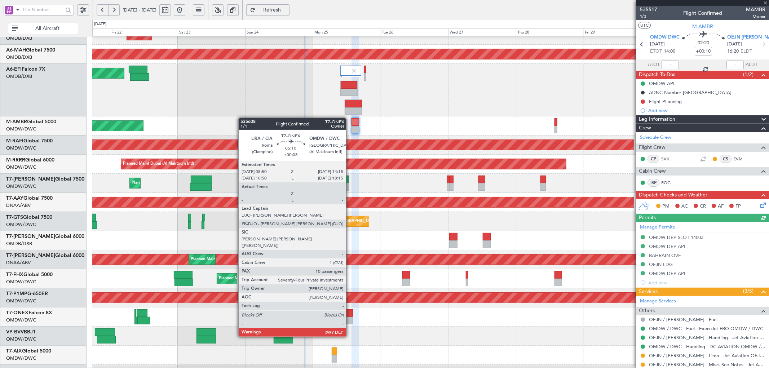
click at [350, 317] on div at bounding box center [344, 321] width 15 height 8
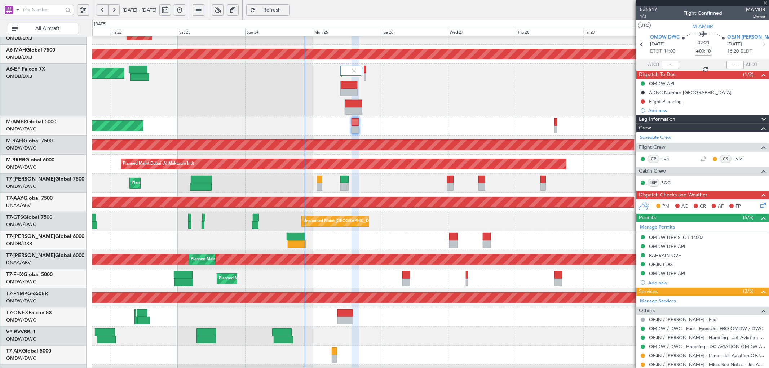
type input "+00:05"
type input "10"
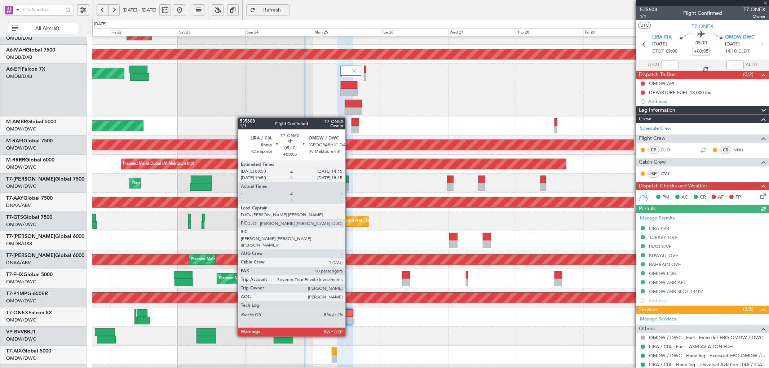
click at [349, 316] on div at bounding box center [344, 313] width 15 height 8
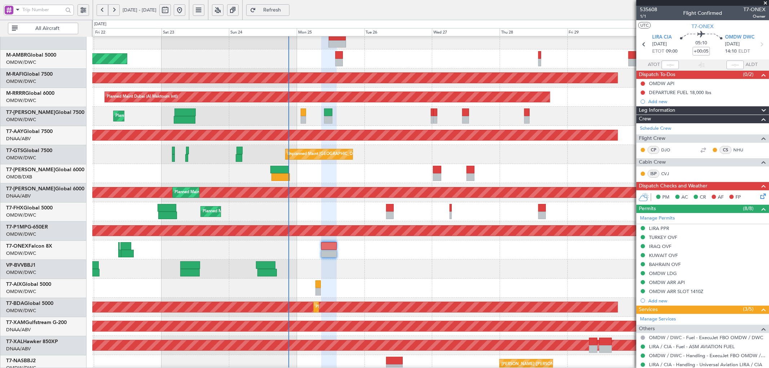
click at [392, 145] on div "Unplanned Maint Singapore (Seletar) Planned Maint Dubai (Al Maktoum Intl)" at bounding box center [430, 154] width 676 height 19
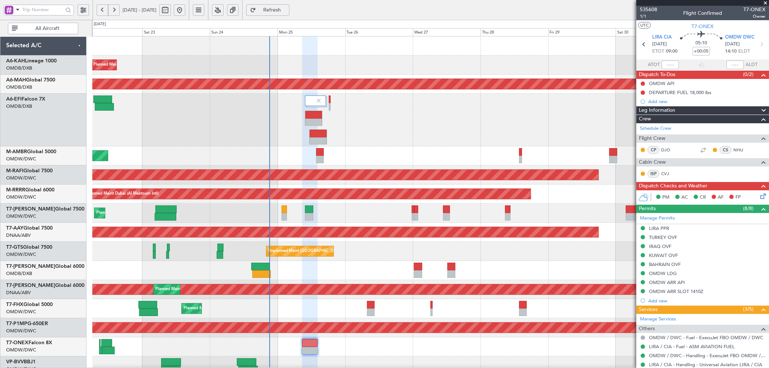
click at [353, 212] on div "Planned Maint Dubai (Al Maktoum Intl) Planned Maint [GEOGRAPHIC_DATA] ([GEOGRAP…" at bounding box center [430, 263] width 676 height 454
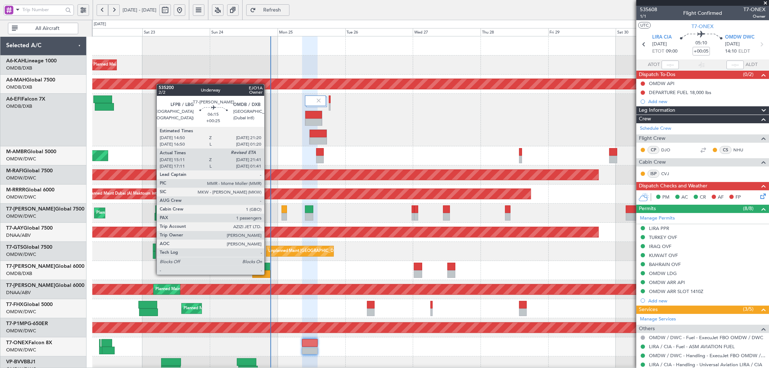
click at [268, 274] on div at bounding box center [261, 274] width 18 height 8
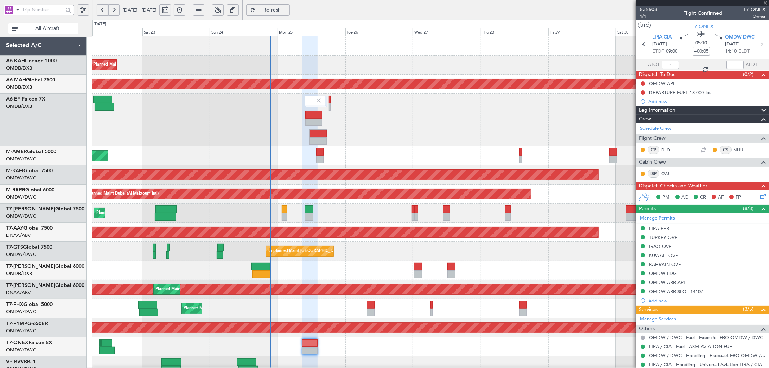
type input "+00:25"
type input "15:21"
type input "1"
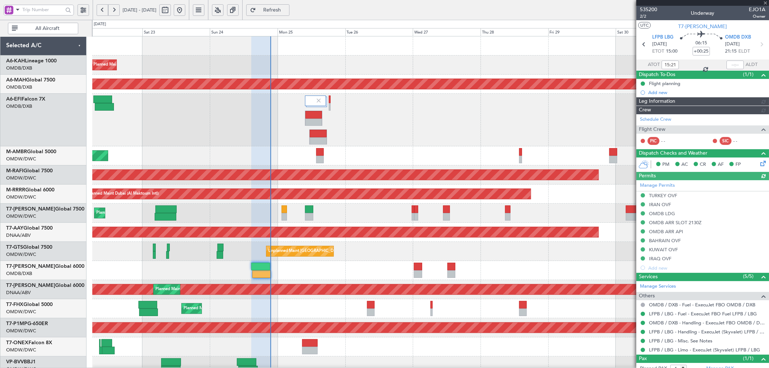
type input "Syed Shakeel (SYS)"
type input "7114"
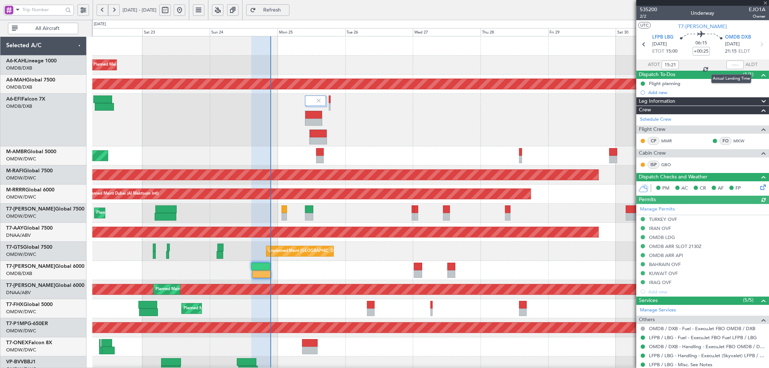
click at [729, 65] on div at bounding box center [734, 65] width 17 height 9
click at [730, 63] on input "text" at bounding box center [734, 65] width 17 height 9
type input "21:30"
click at [493, 131] on div "Planned Maint Dubai (Al Maktoum Intl)" at bounding box center [430, 120] width 676 height 53
